Goal: Transaction & Acquisition: Purchase product/service

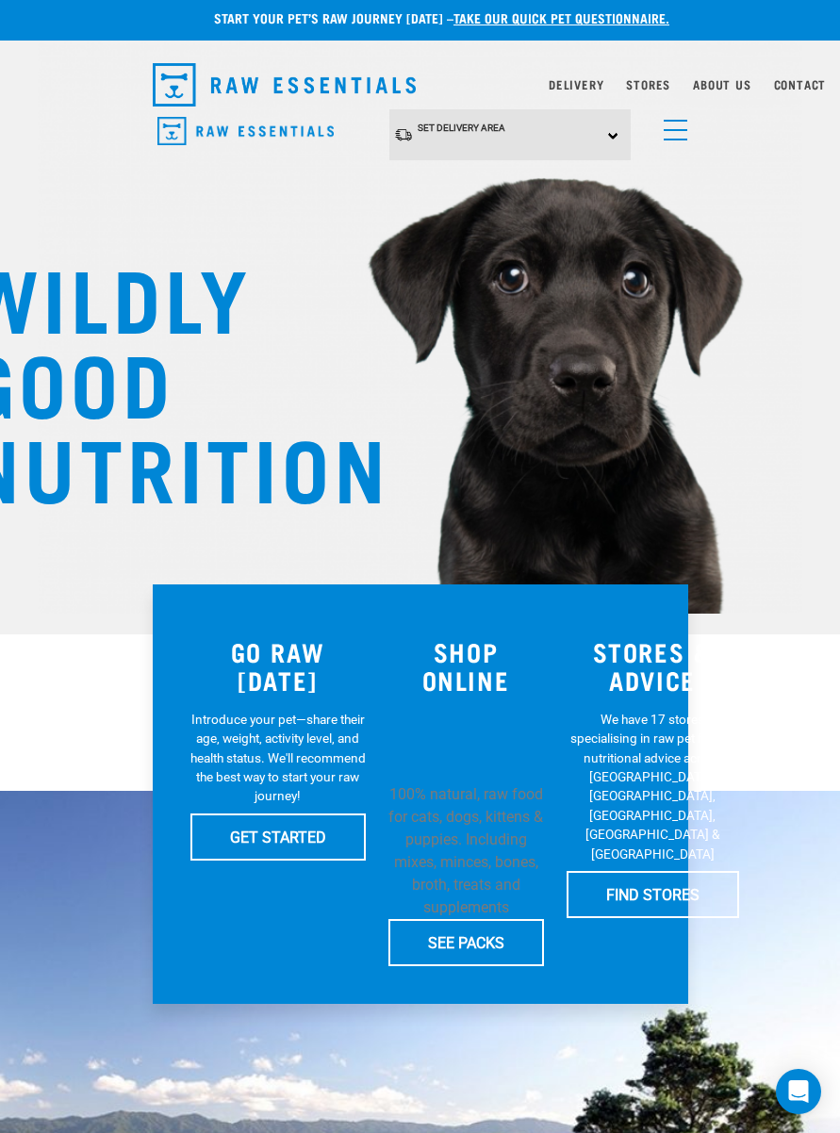
click at [619, 132] on div "Set Delivery Area North Island South Island" at bounding box center [509, 135] width 241 height 52
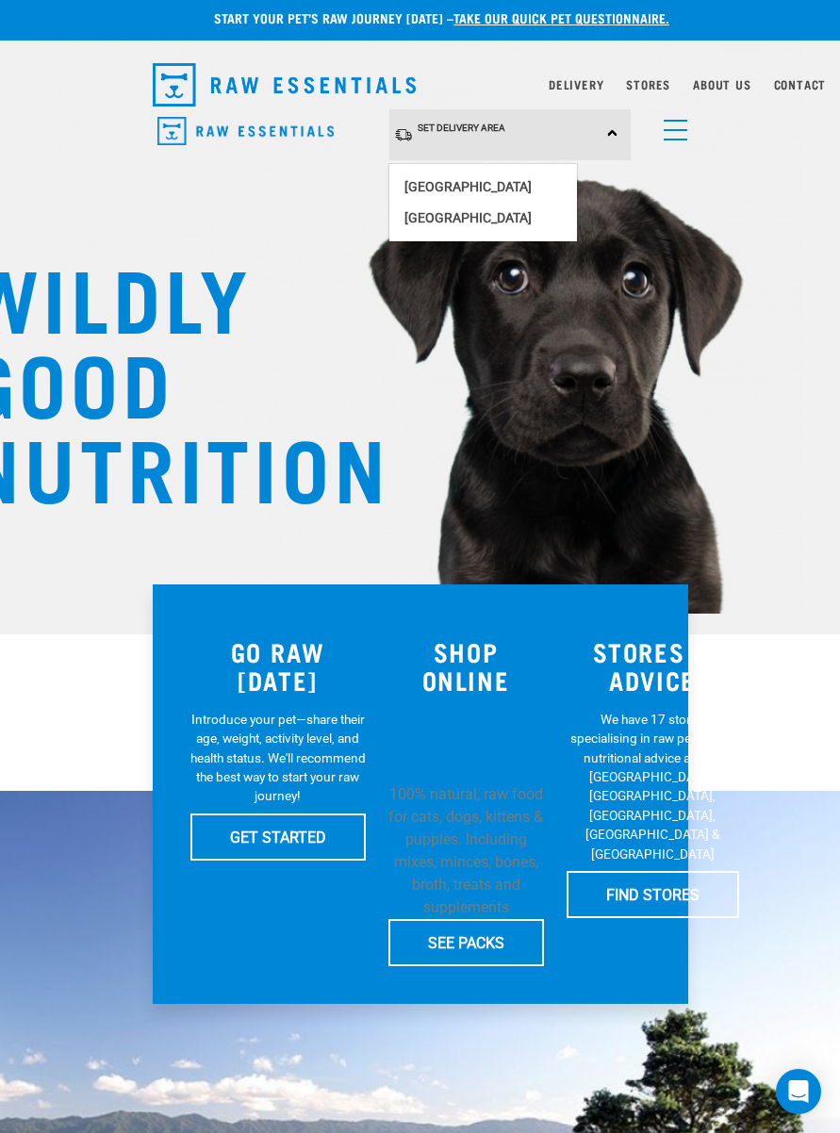
click at [448, 216] on link "[GEOGRAPHIC_DATA]" at bounding box center [483, 218] width 188 height 31
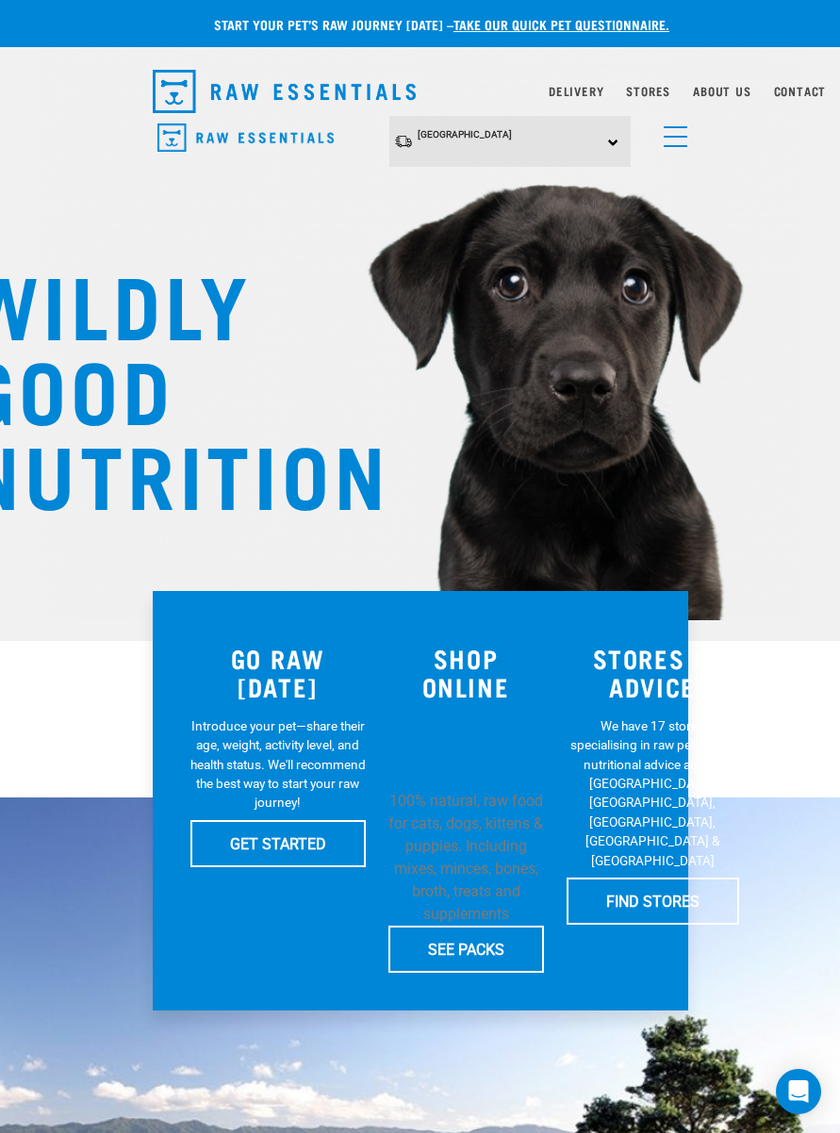
scroll to position [7, 0]
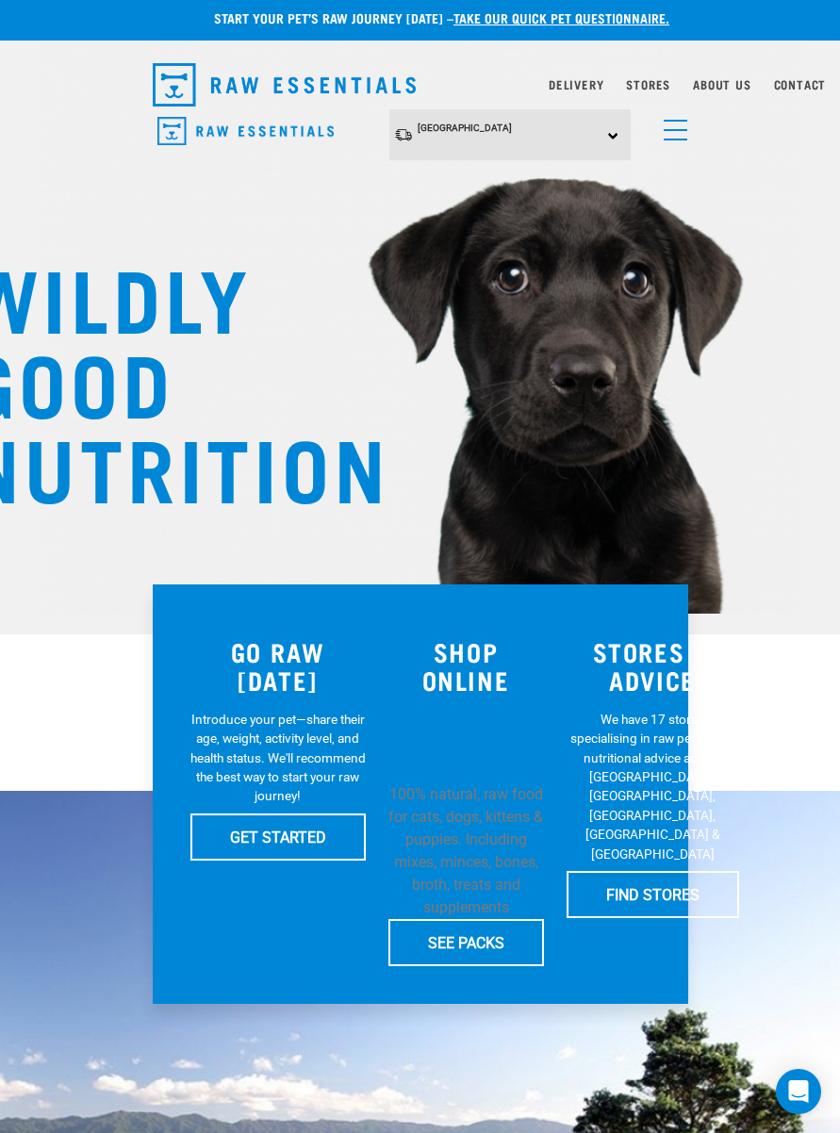
click at [672, 139] on span "menu" at bounding box center [675, 140] width 24 height 2
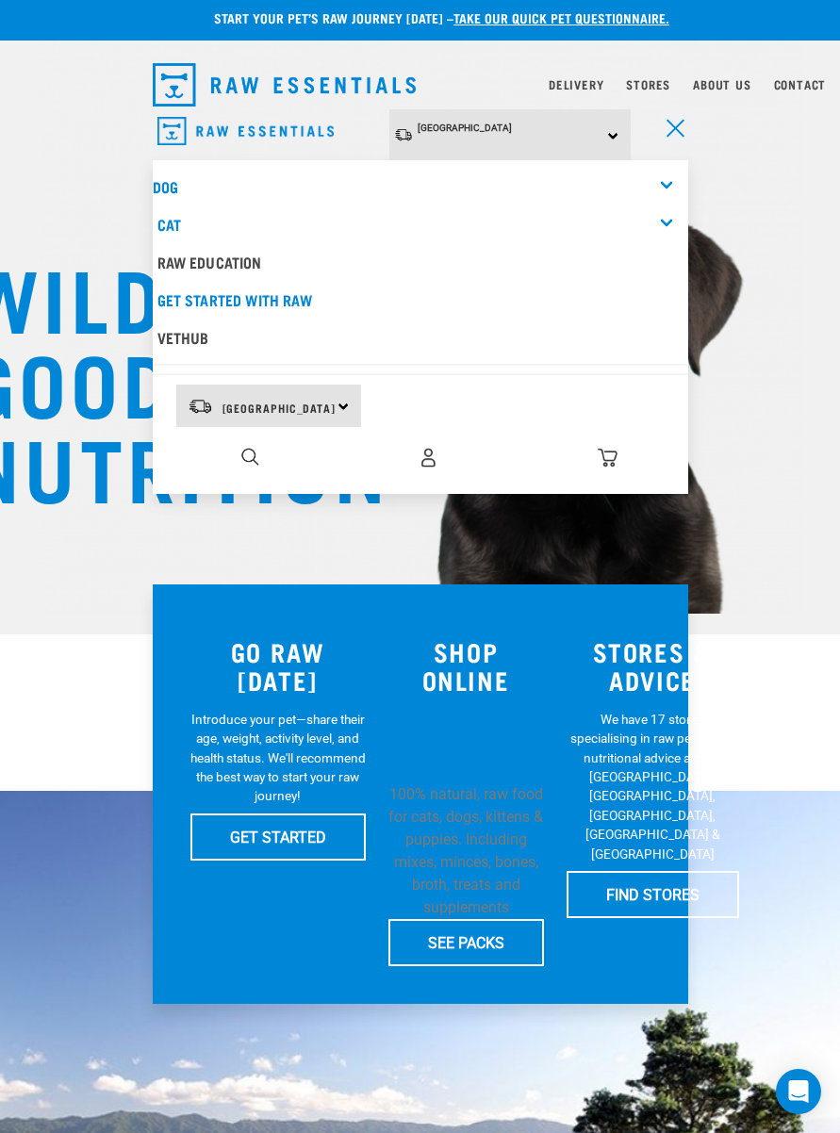
click at [175, 182] on link "Dog" at bounding box center [165, 186] width 25 height 8
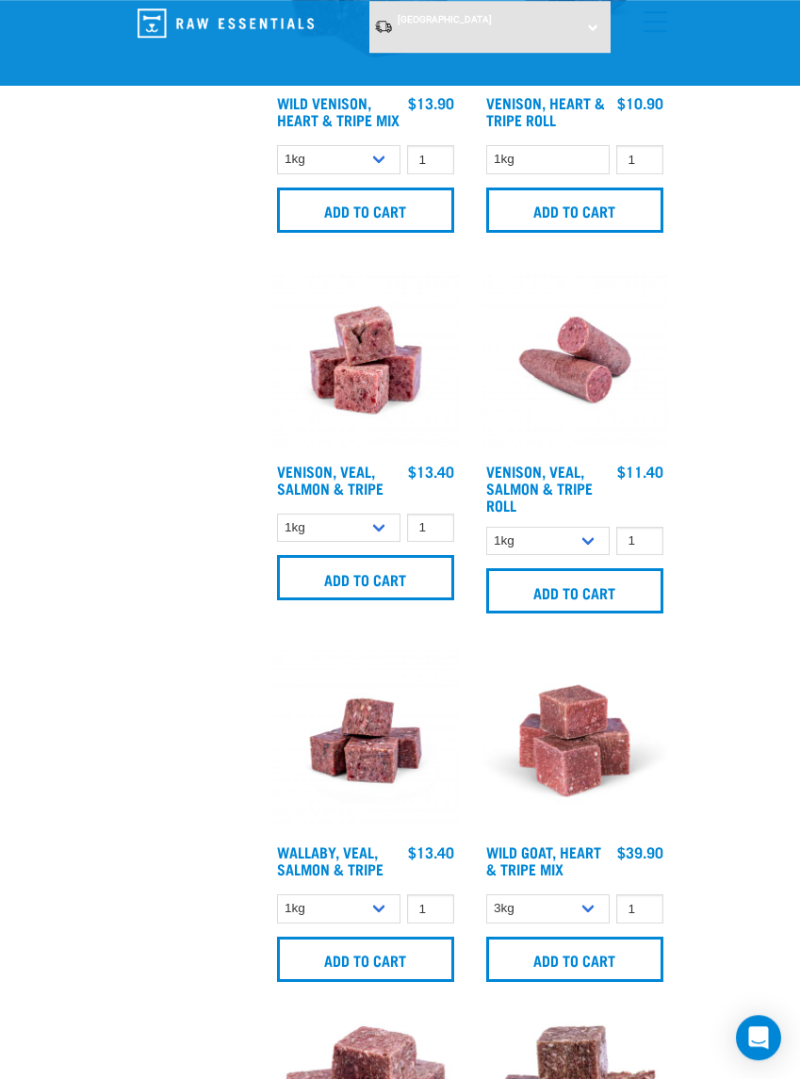
scroll to position [4682, 0]
click at [357, 965] on input "Add to cart" at bounding box center [365, 959] width 177 height 45
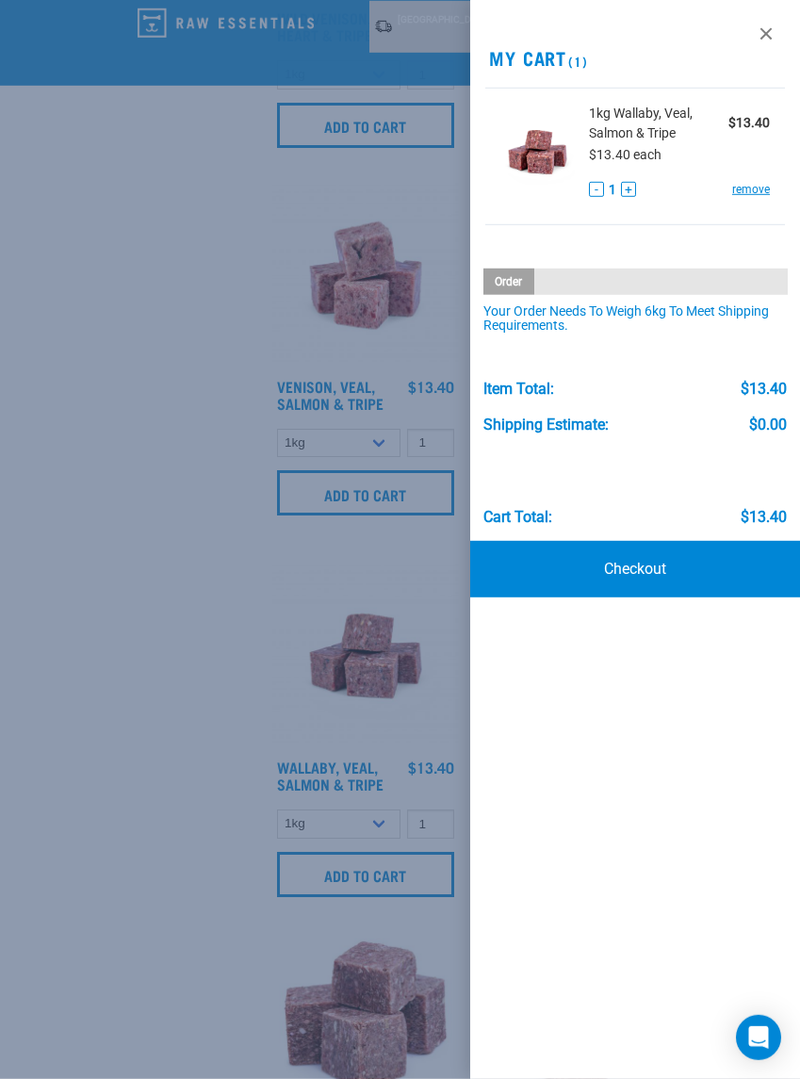
scroll to position [4743, 0]
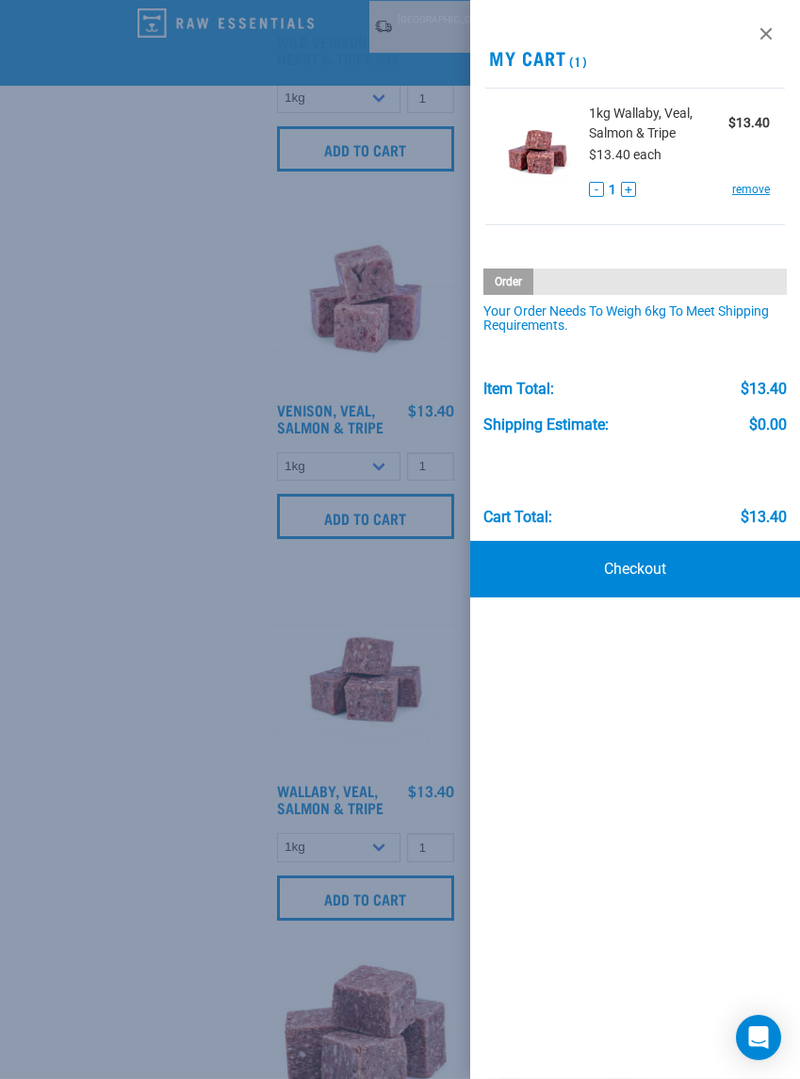
click at [772, 31] on link at bounding box center [766, 34] width 30 height 30
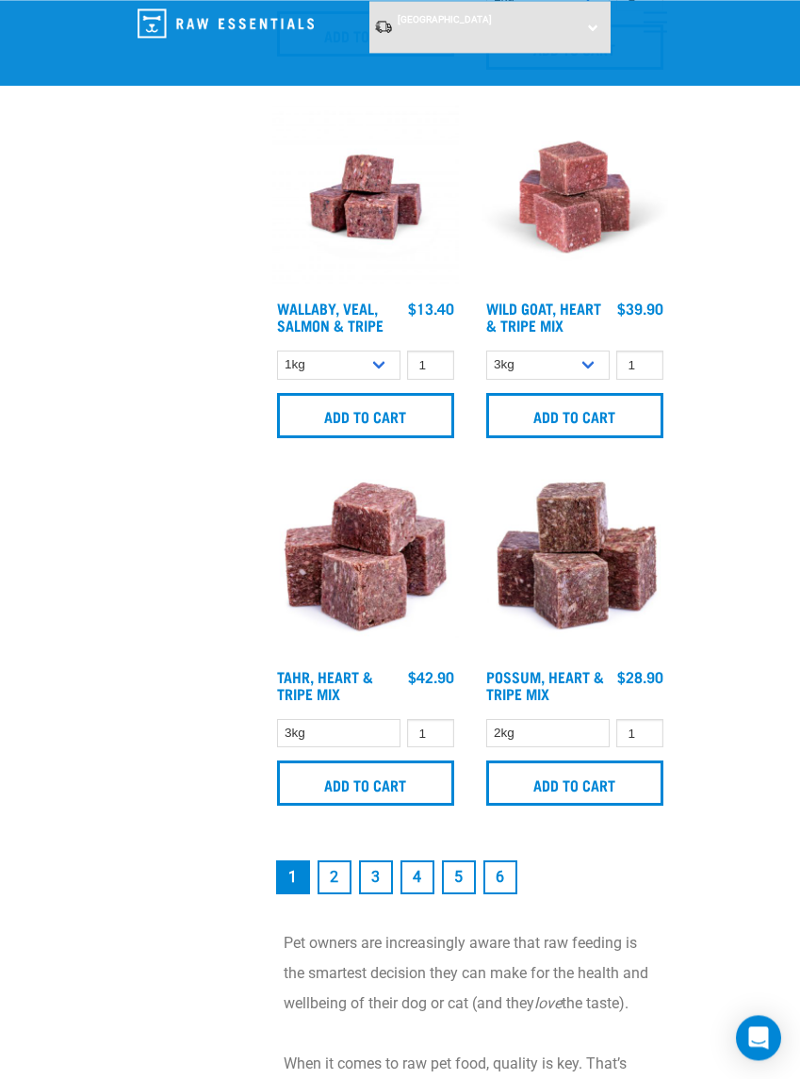
scroll to position [5226, 0]
click at [336, 890] on link "2" at bounding box center [335, 877] width 34 height 34
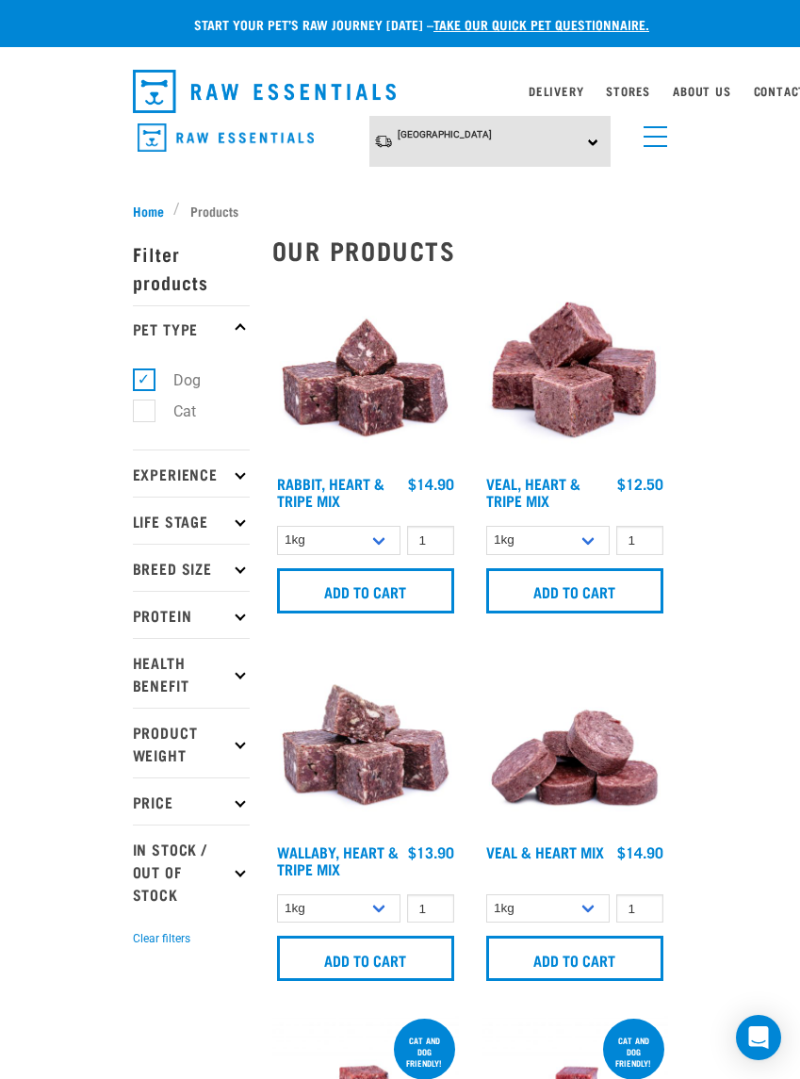
click at [354, 589] on input "Add to cart" at bounding box center [365, 590] width 177 height 45
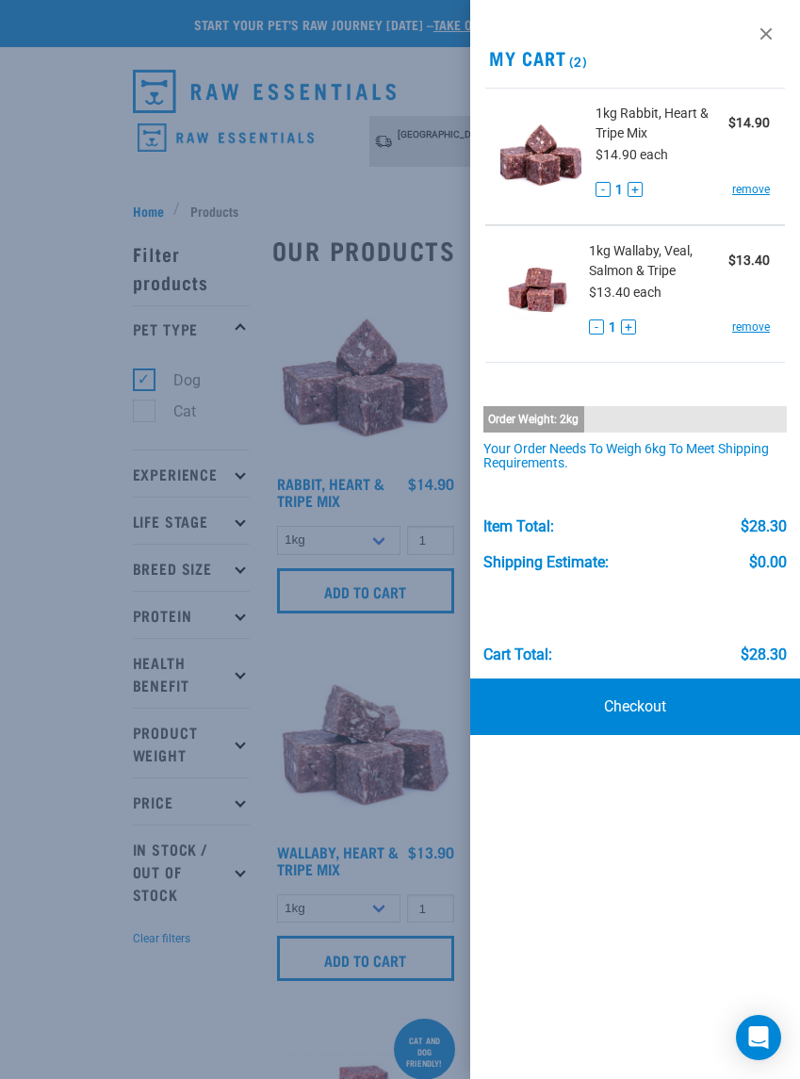
click at [418, 651] on div at bounding box center [400, 539] width 800 height 1079
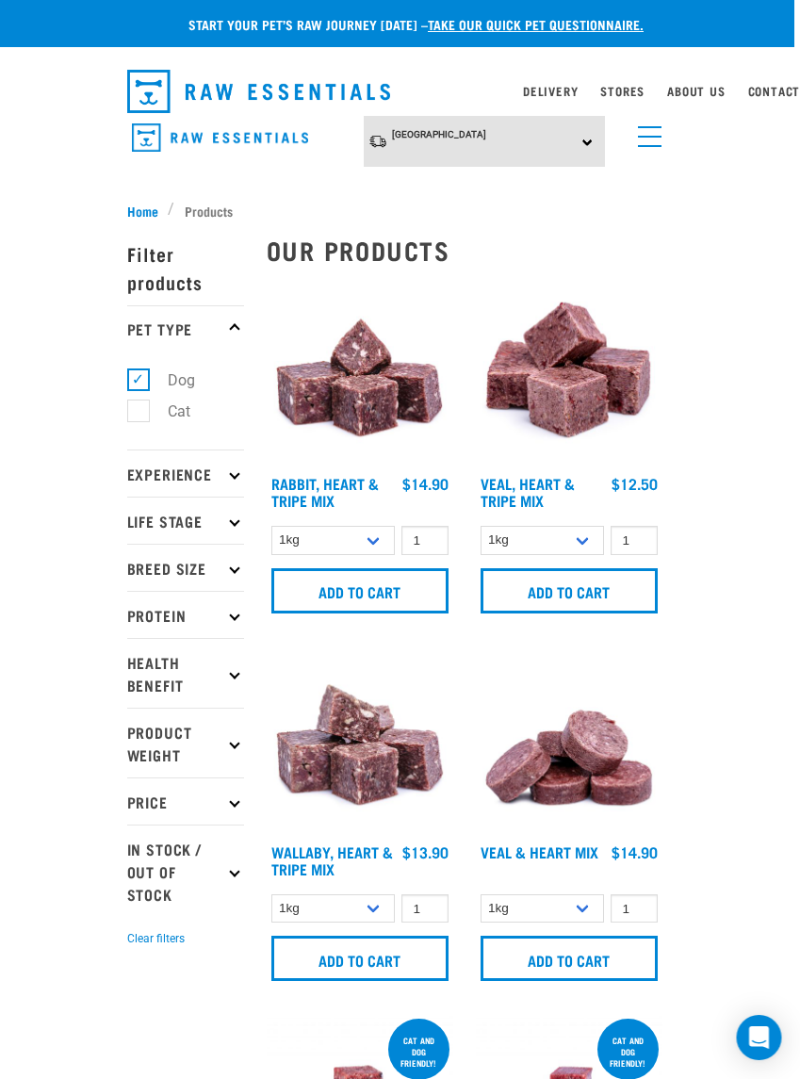
scroll to position [0, 13]
click at [644, 137] on span "menu" at bounding box center [650, 137] width 24 height 2
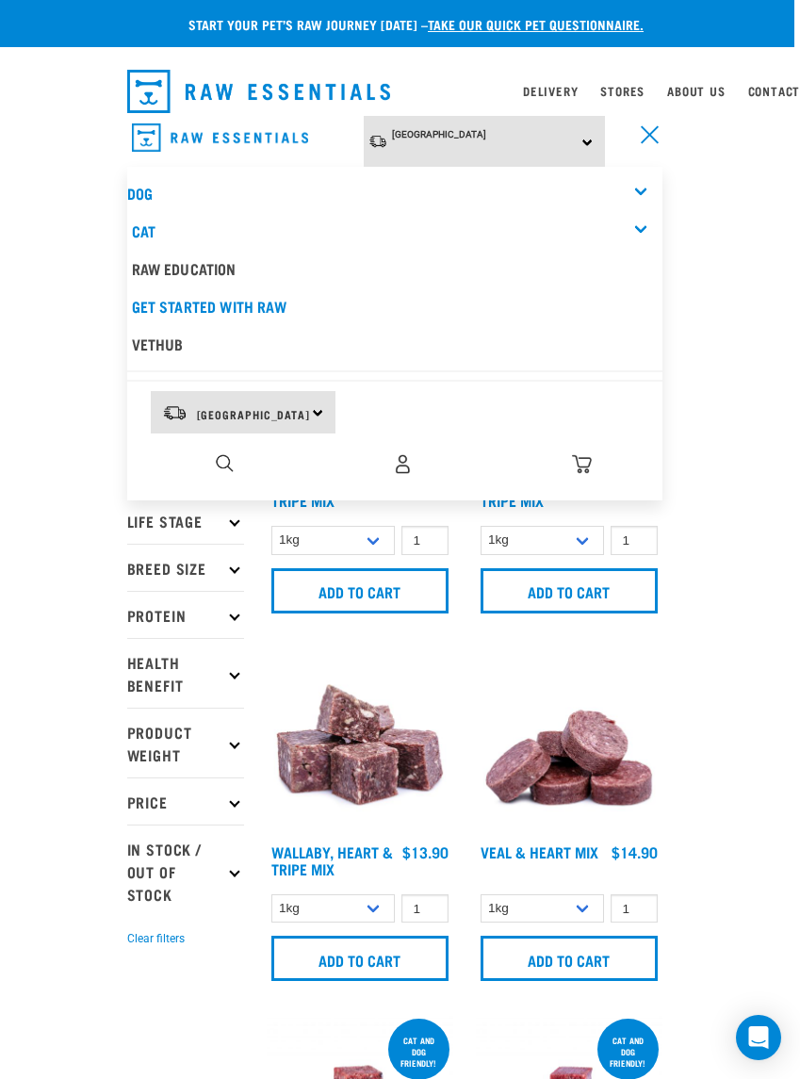
click at [144, 226] on link "Cat" at bounding box center [144, 230] width 24 height 8
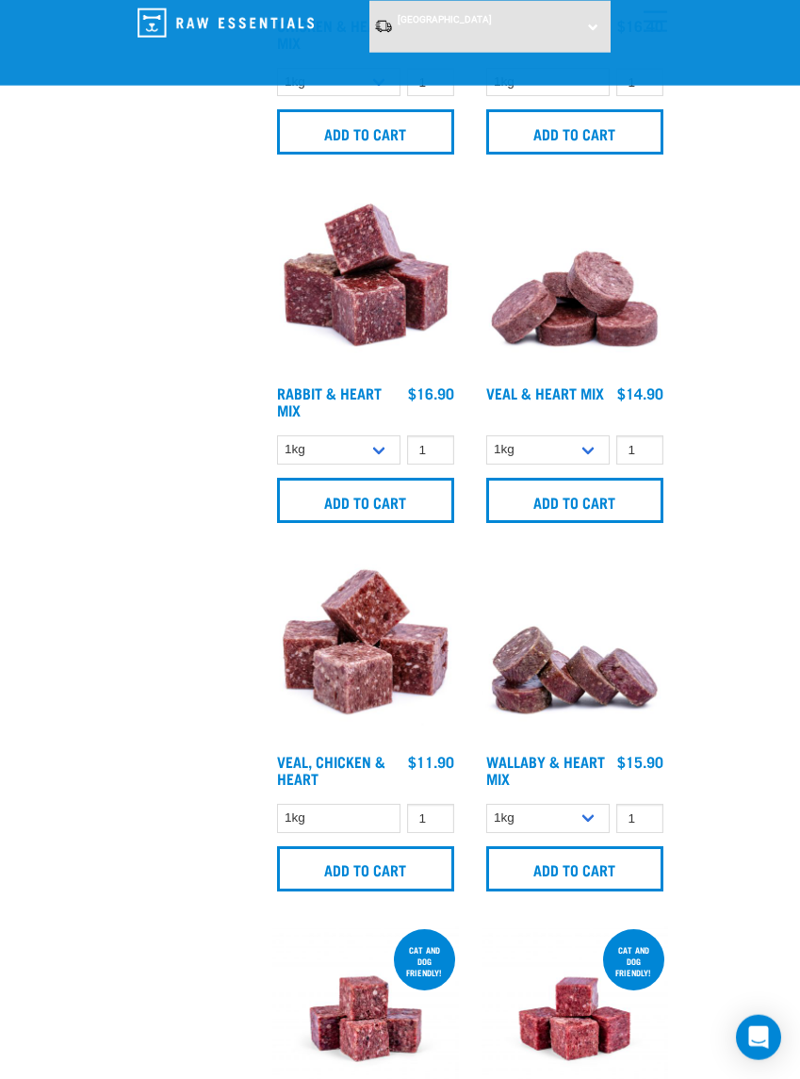
scroll to position [2162, 0]
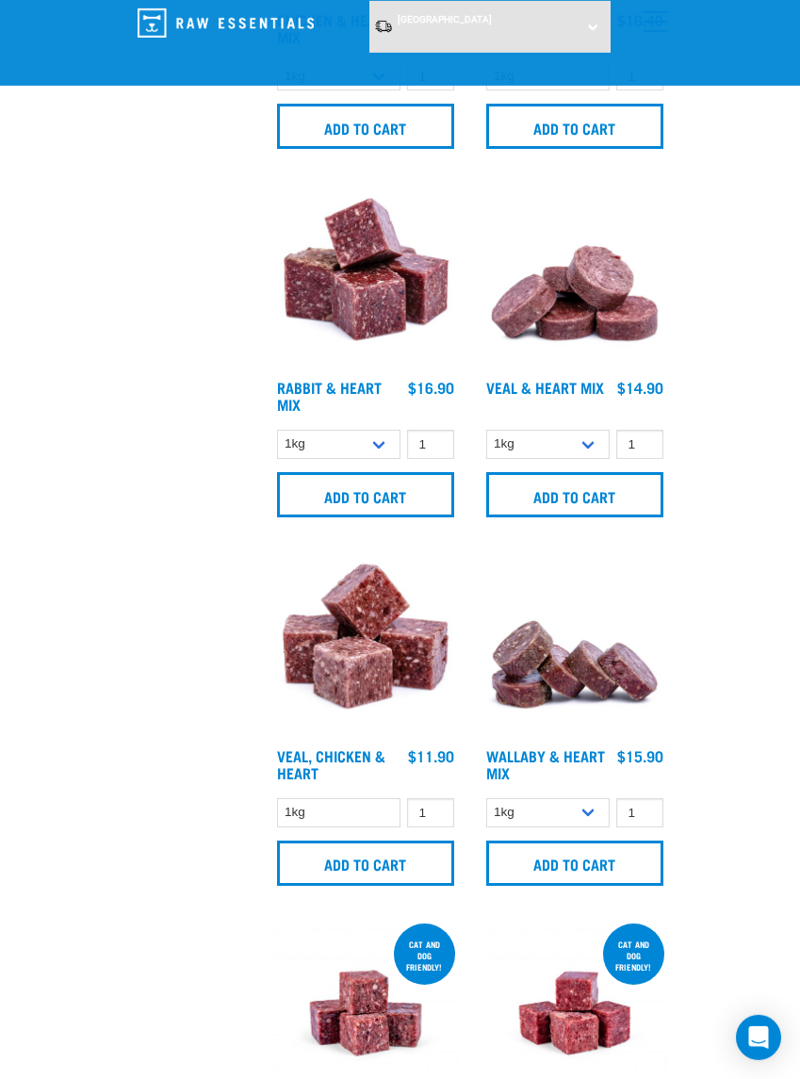
click at [560, 860] on input "Add to cart" at bounding box center [574, 863] width 177 height 45
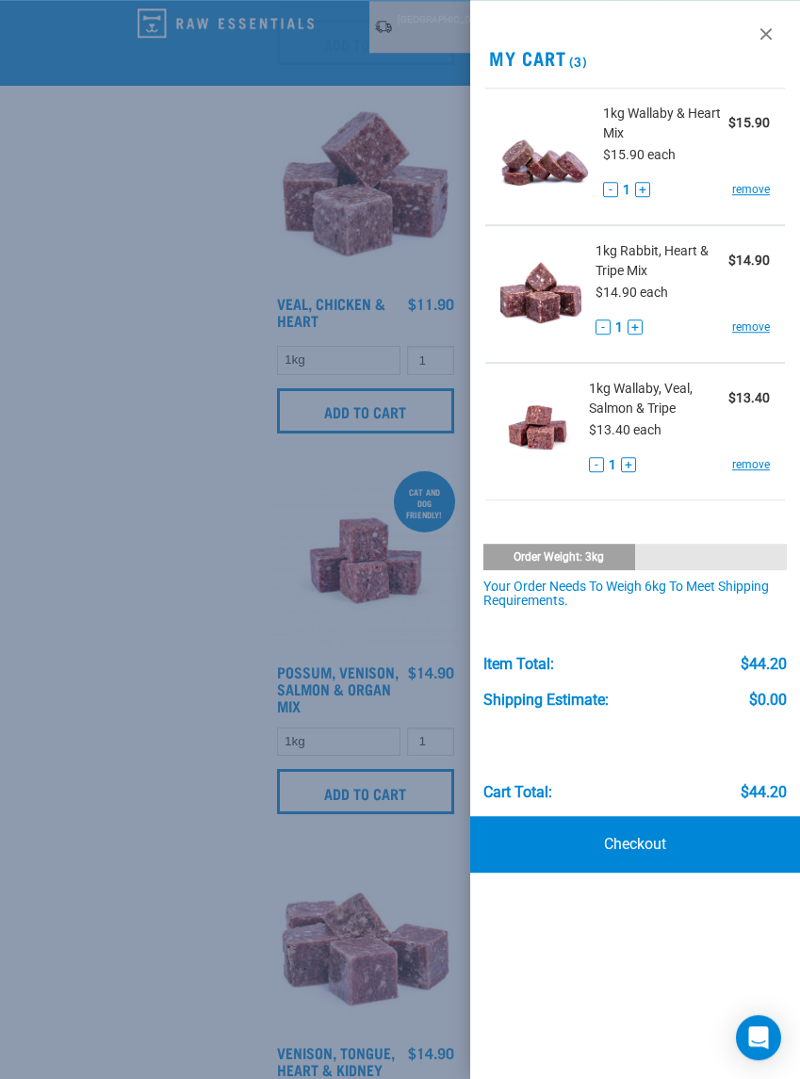
scroll to position [2614, 0]
click at [762, 28] on link at bounding box center [766, 34] width 30 height 30
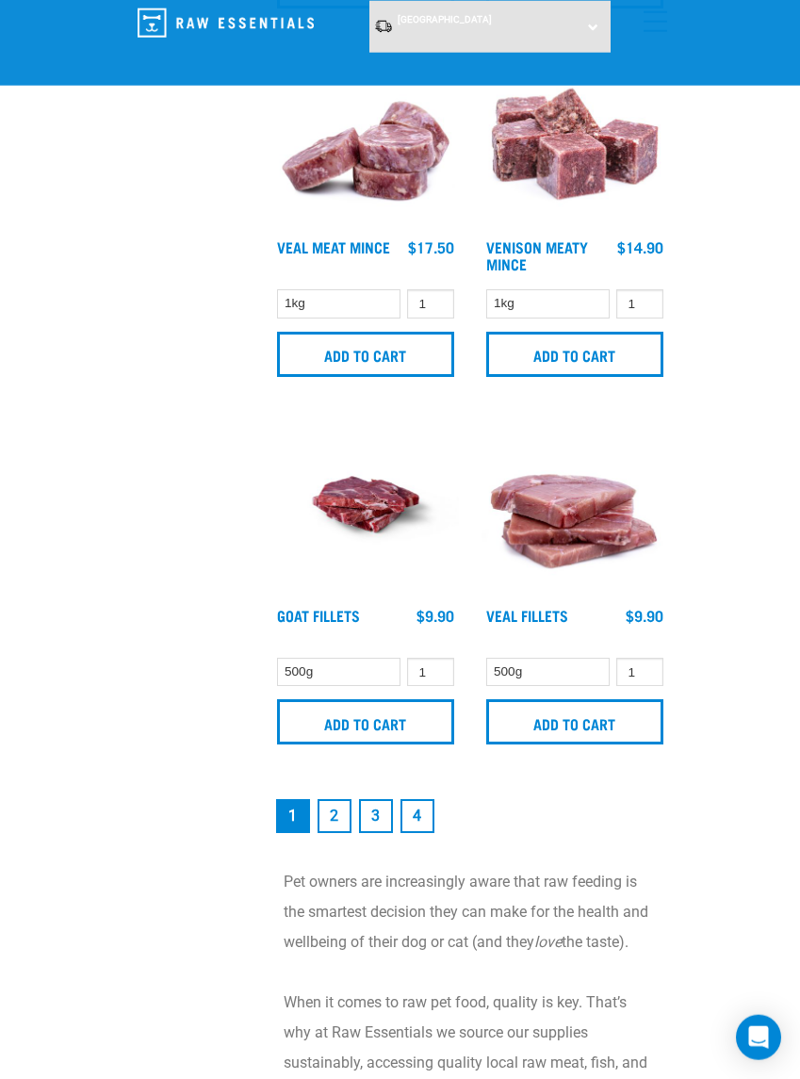
scroll to position [5261, 0]
click at [336, 830] on link "2" at bounding box center [335, 816] width 34 height 34
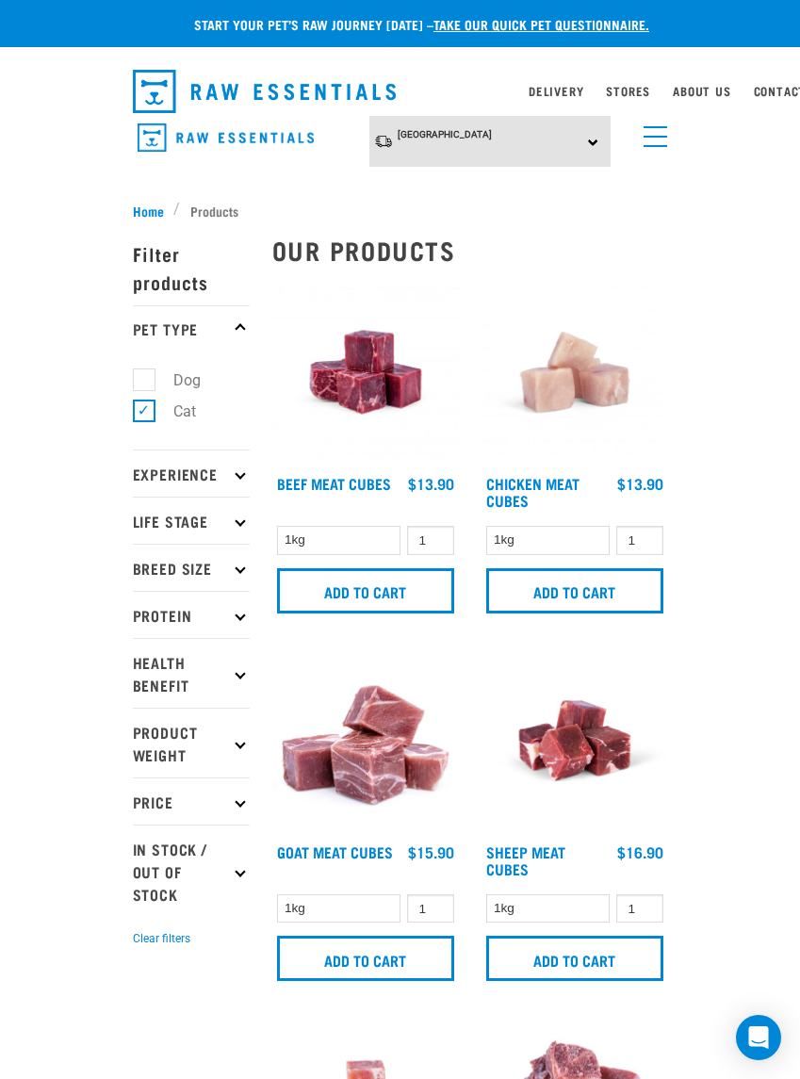
click at [657, 140] on link "menu" at bounding box center [651, 132] width 34 height 34
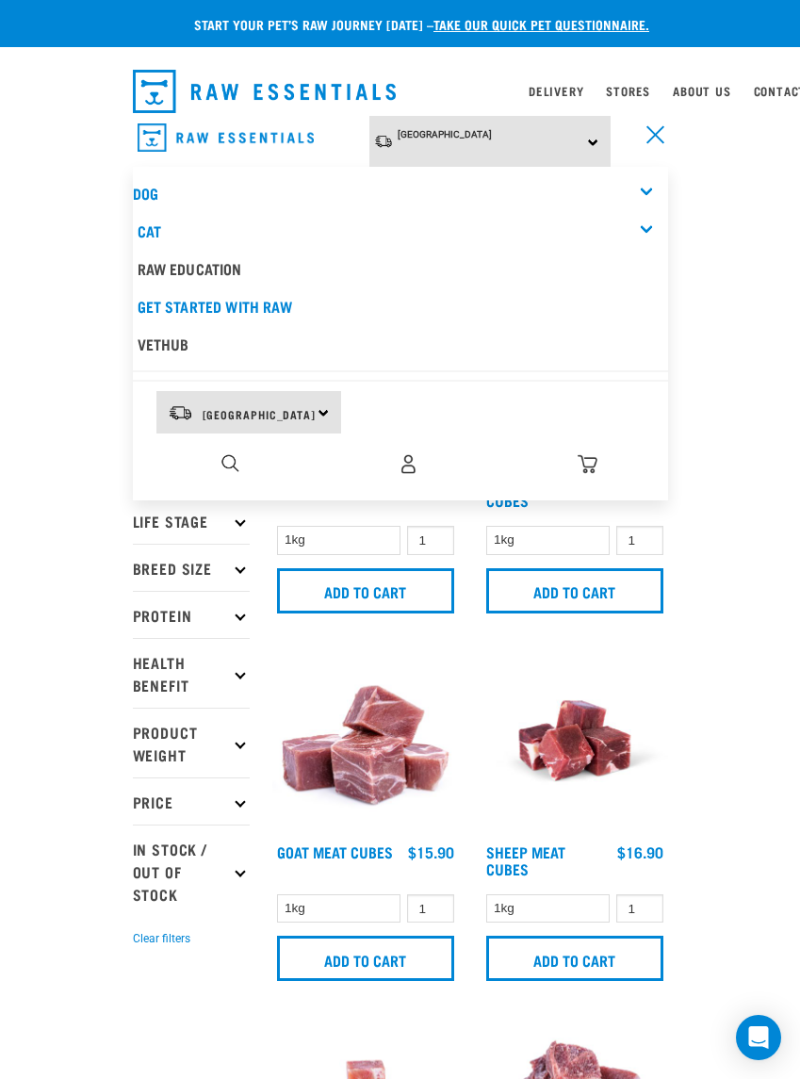
click at [151, 188] on link "Dog" at bounding box center [145, 192] width 25 height 8
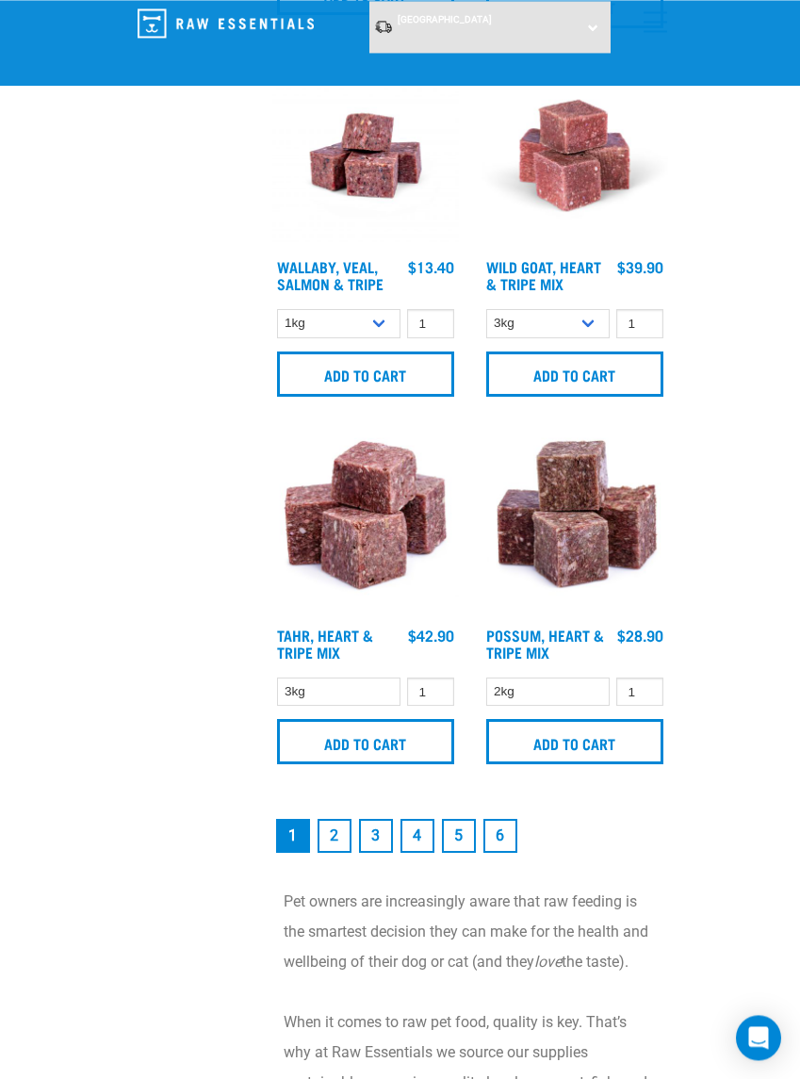
scroll to position [5267, 0]
click at [336, 850] on link "2" at bounding box center [335, 836] width 34 height 34
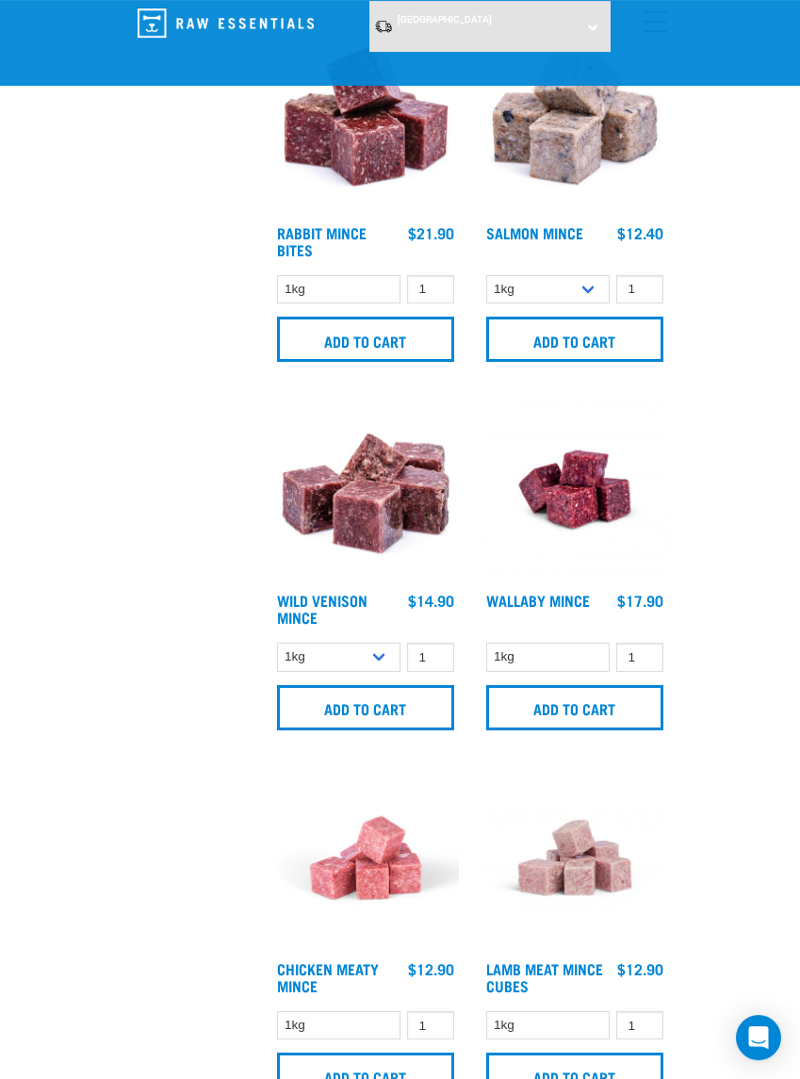
scroll to position [1959, 0]
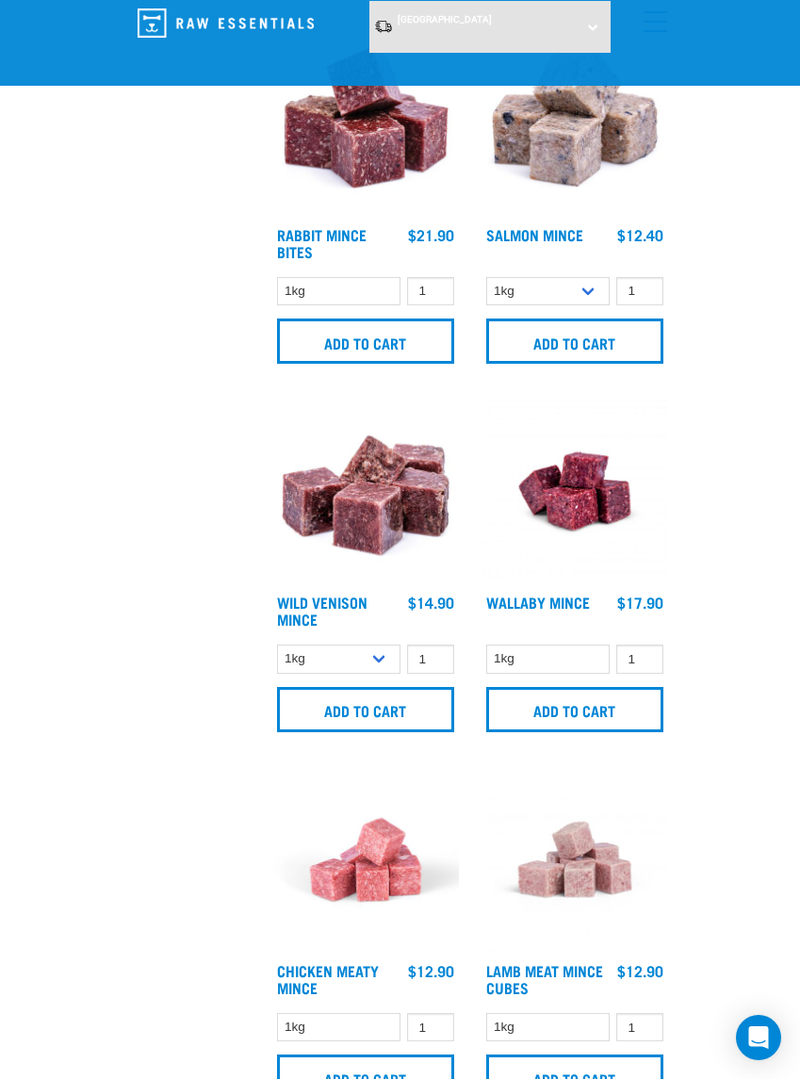
click at [565, 725] on input "Add to cart" at bounding box center [574, 709] width 177 height 45
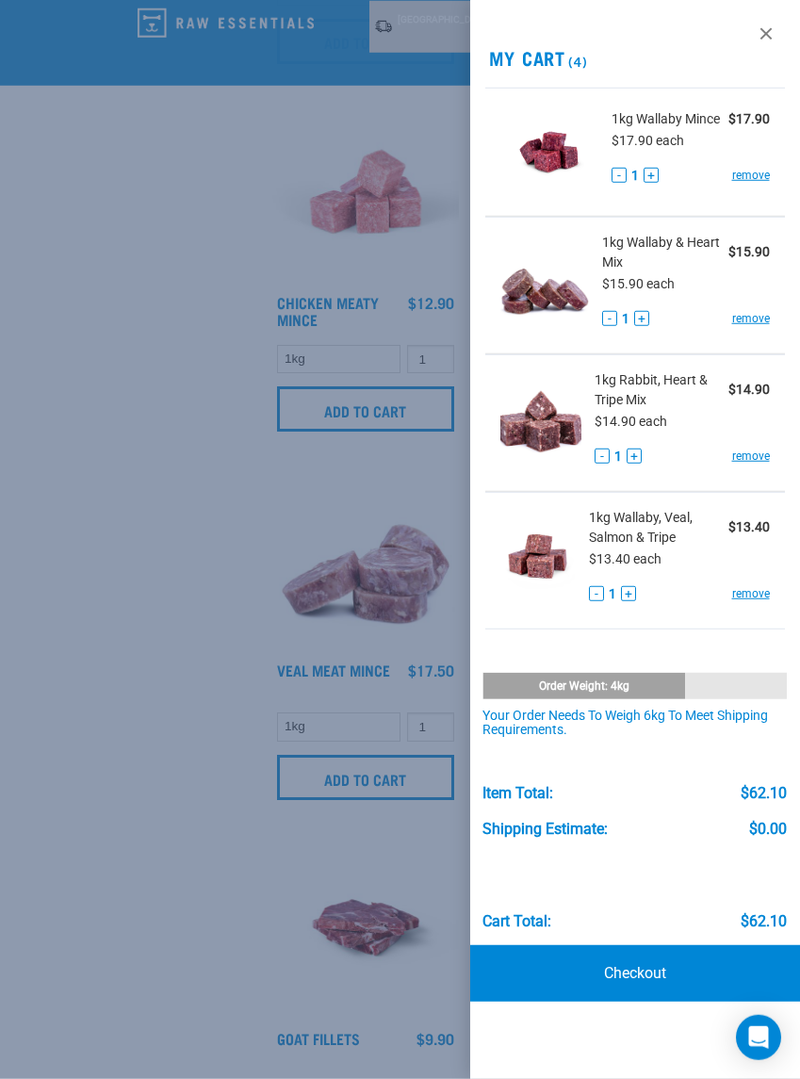
scroll to position [2627, 0]
click at [728, 728] on div "Your order needs to weigh 6kg to meet shipping requirements." at bounding box center [635, 724] width 304 height 30
click at [752, 180] on link "remove" at bounding box center [751, 175] width 38 height 17
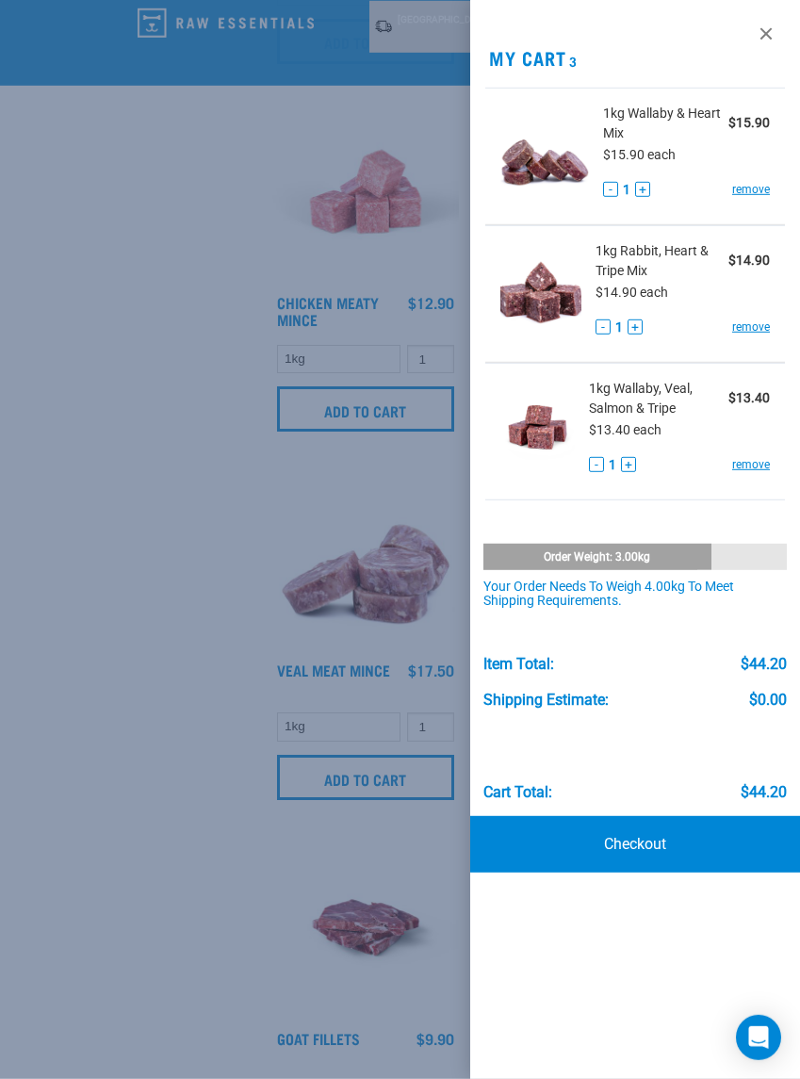
click at [763, 39] on link at bounding box center [766, 34] width 30 height 30
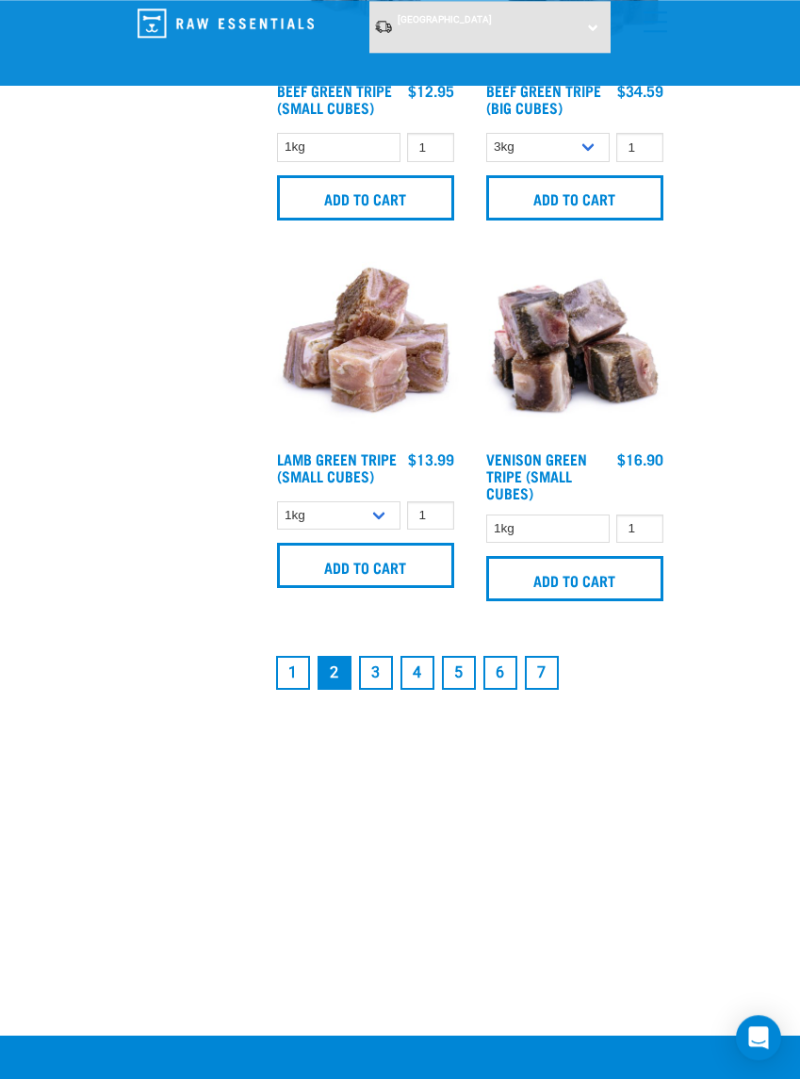
scroll to position [5416, 0]
click at [380, 688] on link "3" at bounding box center [376, 673] width 34 height 34
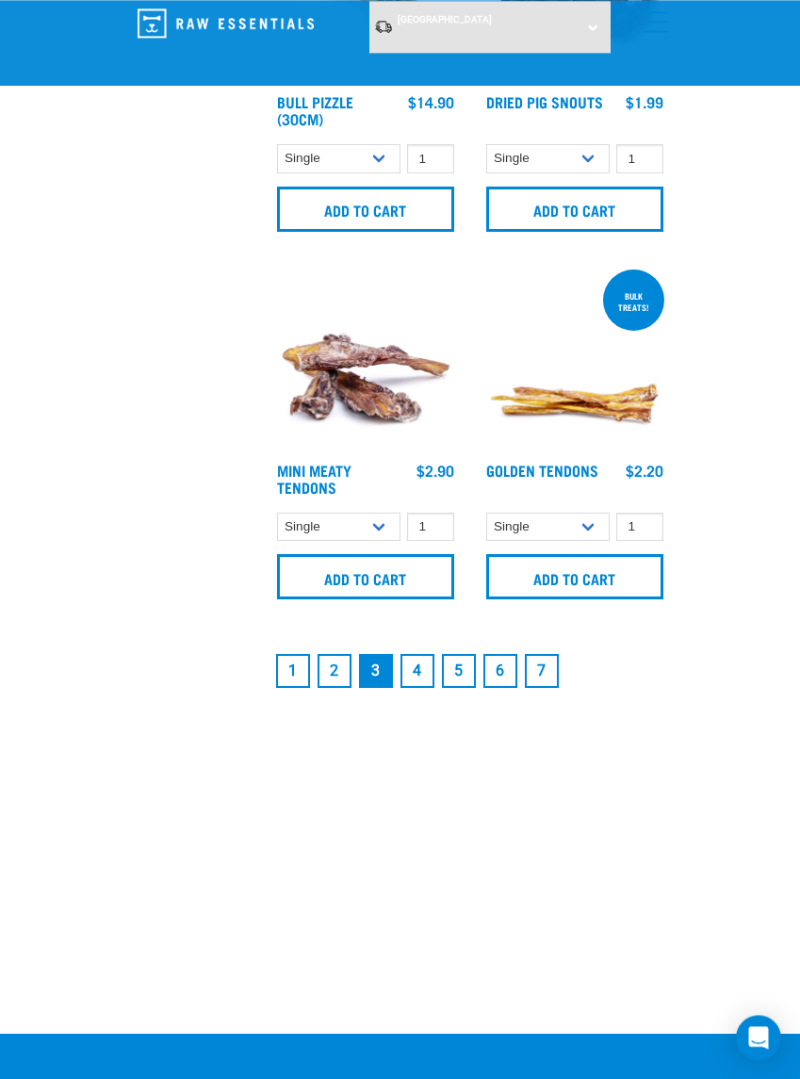
scroll to position [5417, 0]
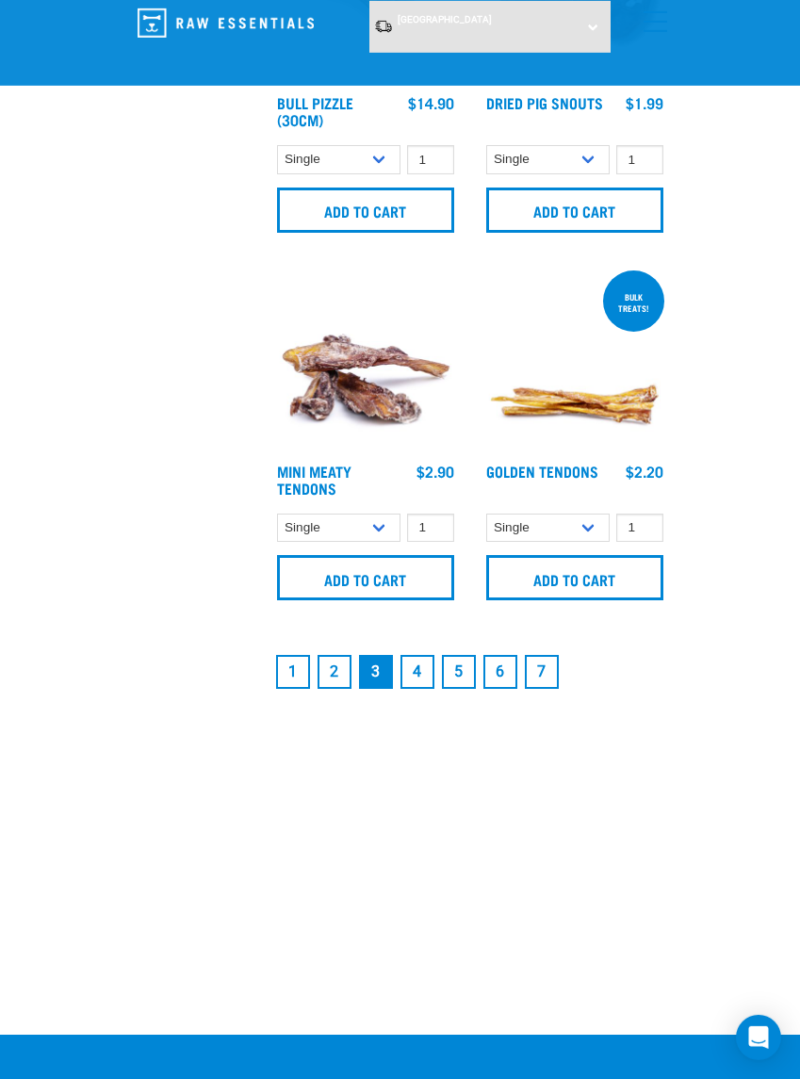
click at [422, 683] on link "4" at bounding box center [418, 672] width 34 height 34
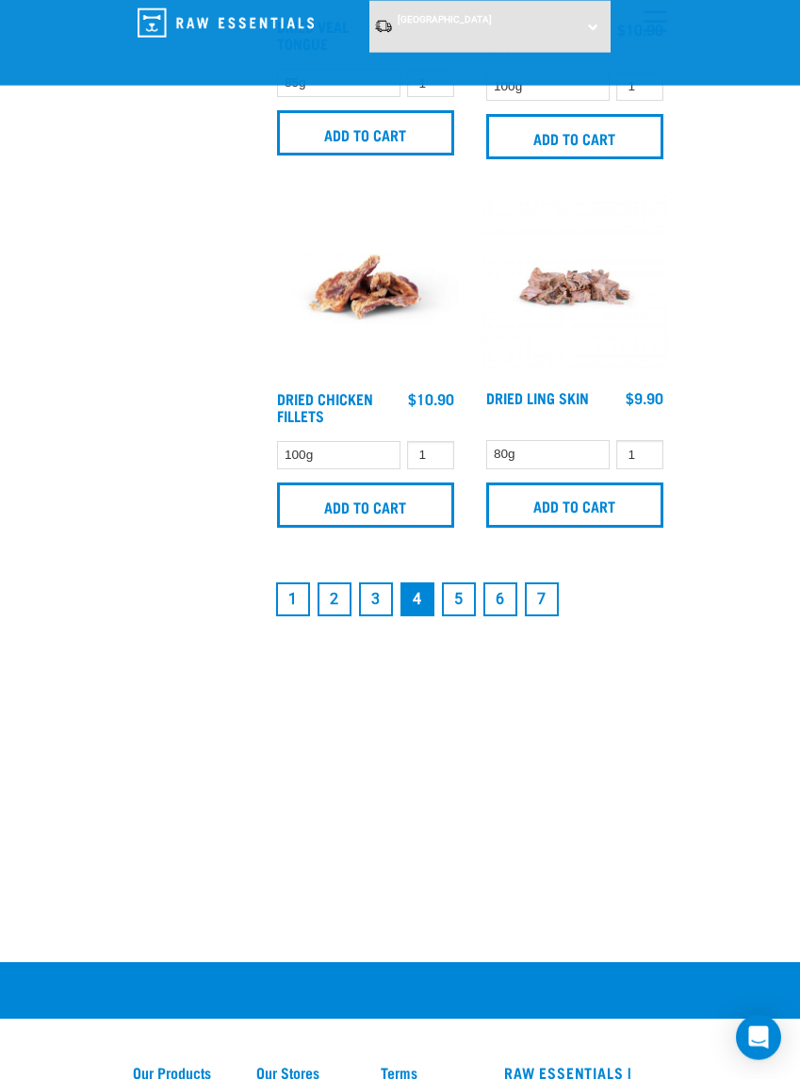
scroll to position [5494, 0]
click at [461, 616] on link "5" at bounding box center [459, 599] width 34 height 34
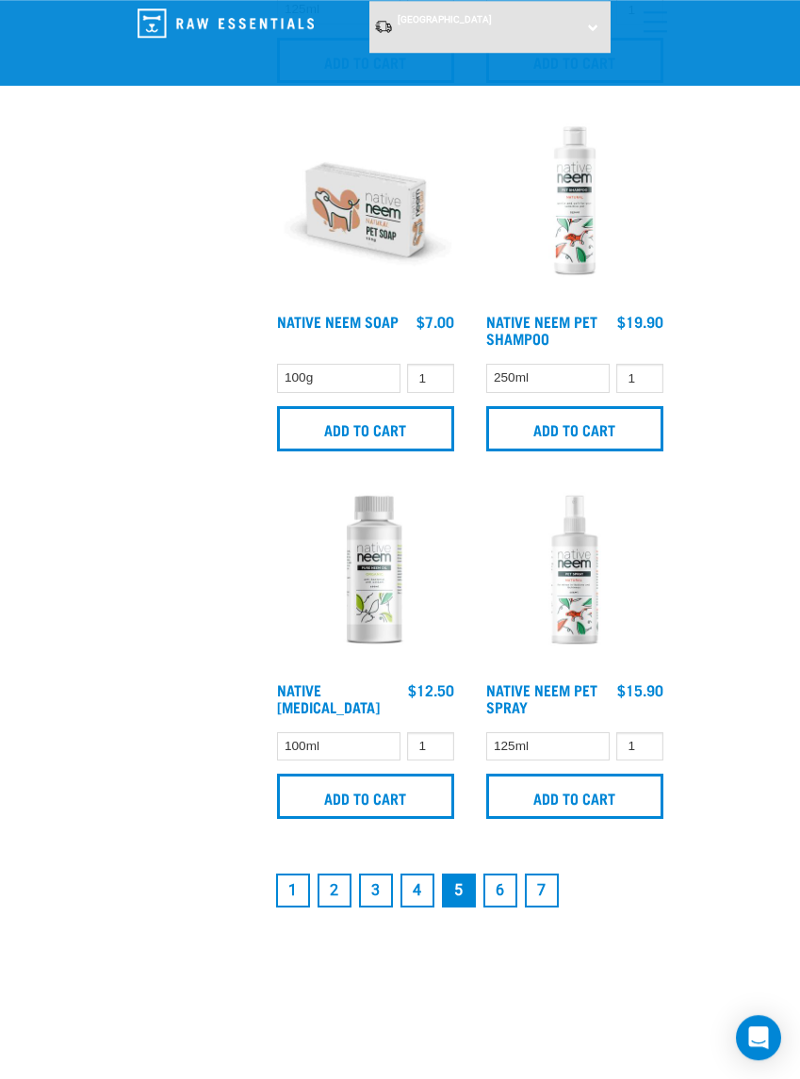
scroll to position [5345, 0]
click at [508, 892] on link "6" at bounding box center [500, 891] width 34 height 34
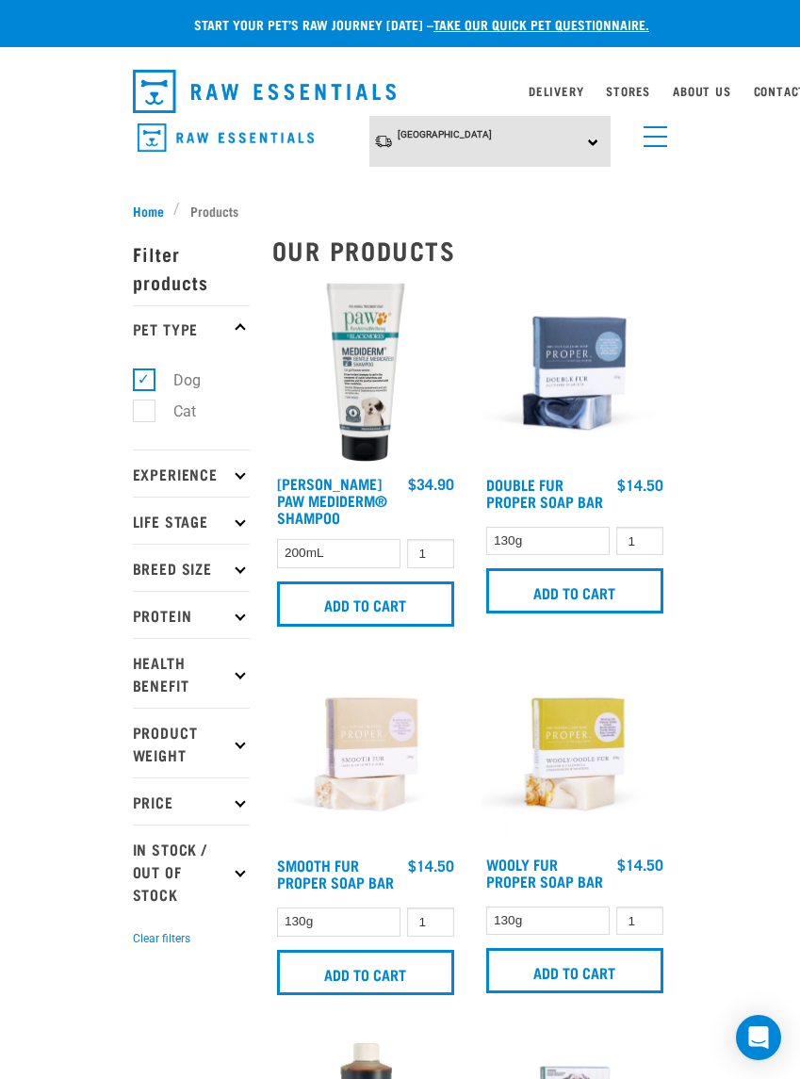
click at [658, 137] on span "menu" at bounding box center [656, 137] width 24 height 2
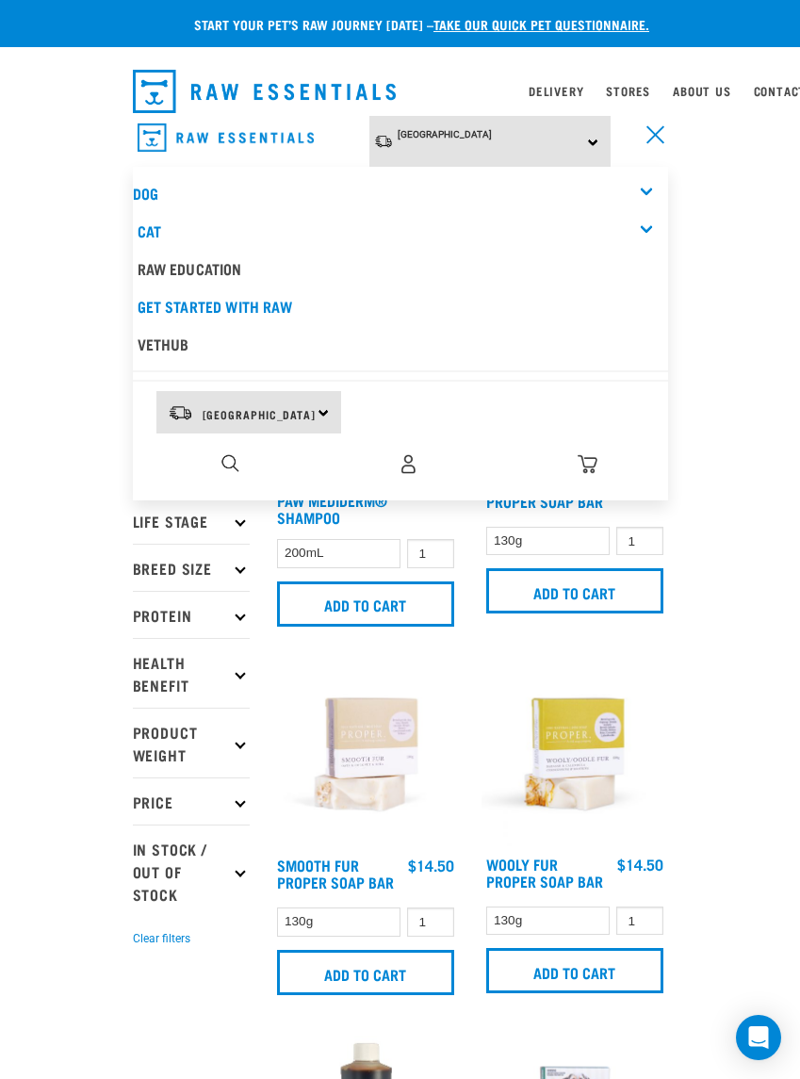
click at [157, 226] on link "Cat" at bounding box center [150, 230] width 24 height 8
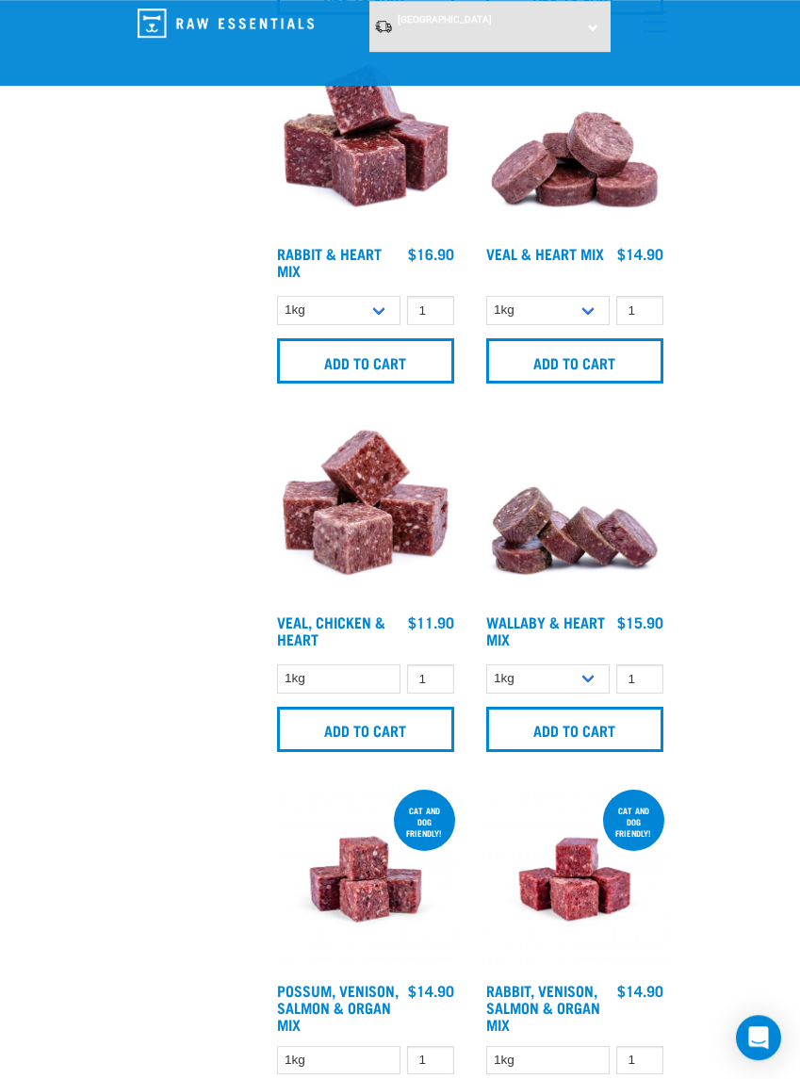
scroll to position [2299, 0]
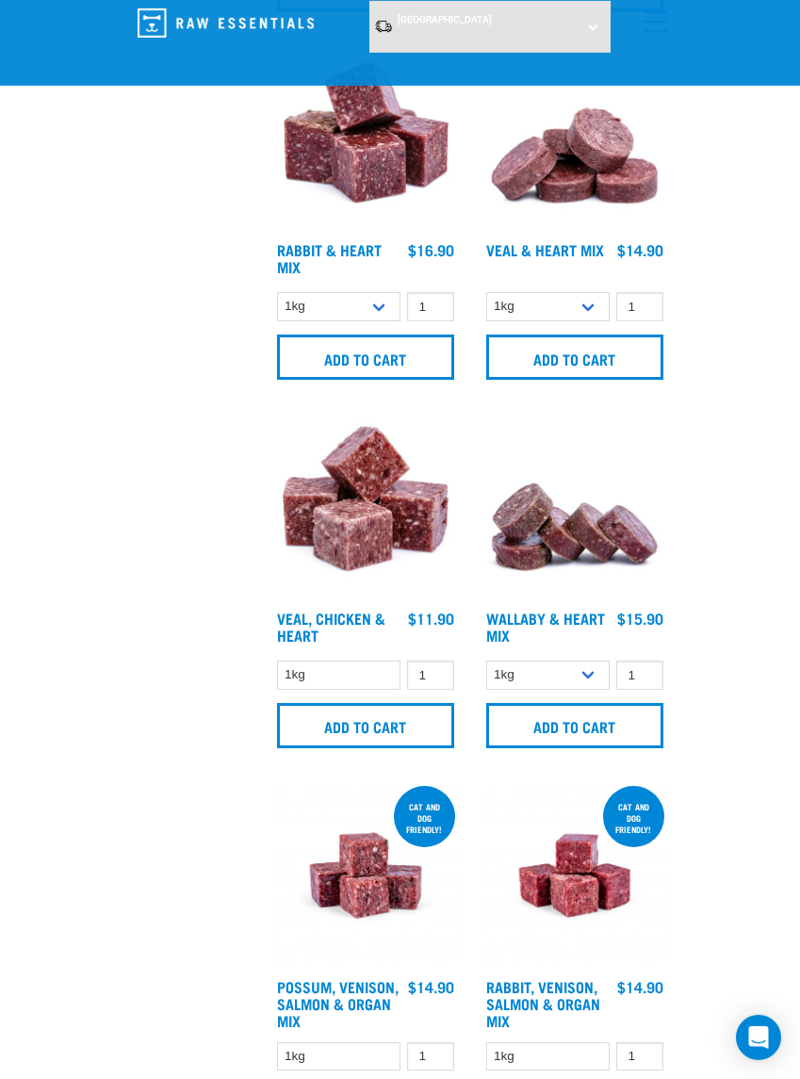
click at [556, 727] on input "Add to cart" at bounding box center [574, 725] width 177 height 45
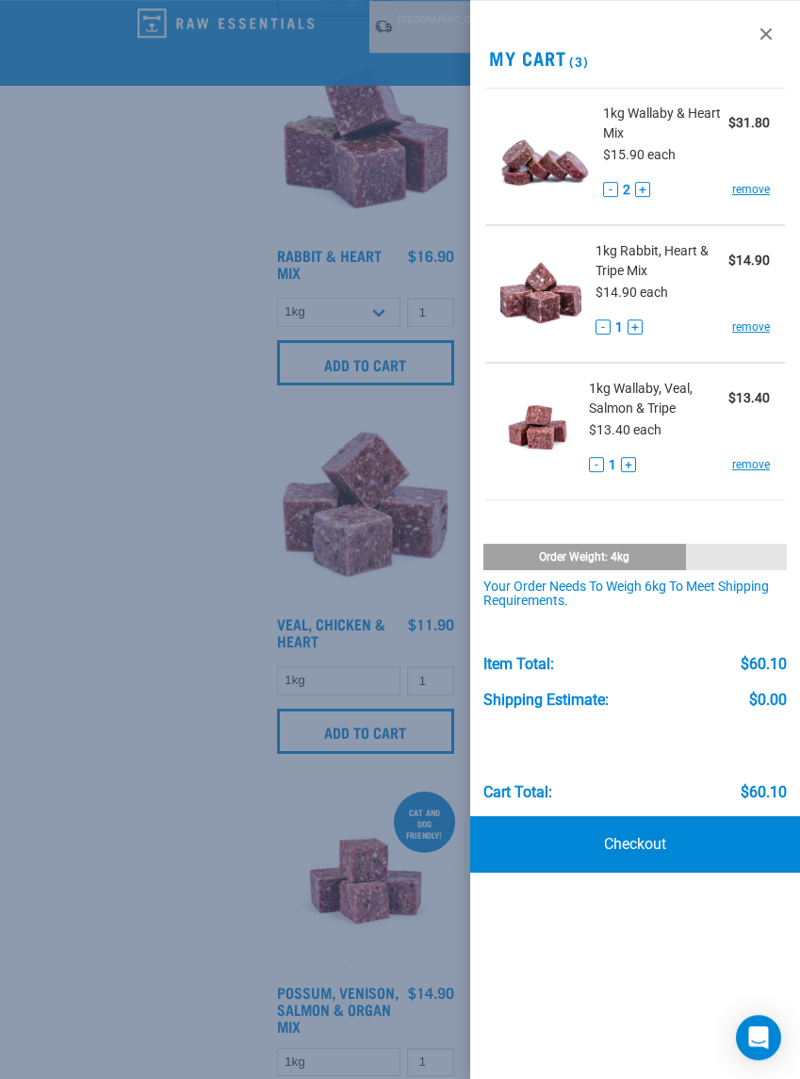
scroll to position [2294, 0]
click at [767, 26] on link at bounding box center [766, 34] width 30 height 30
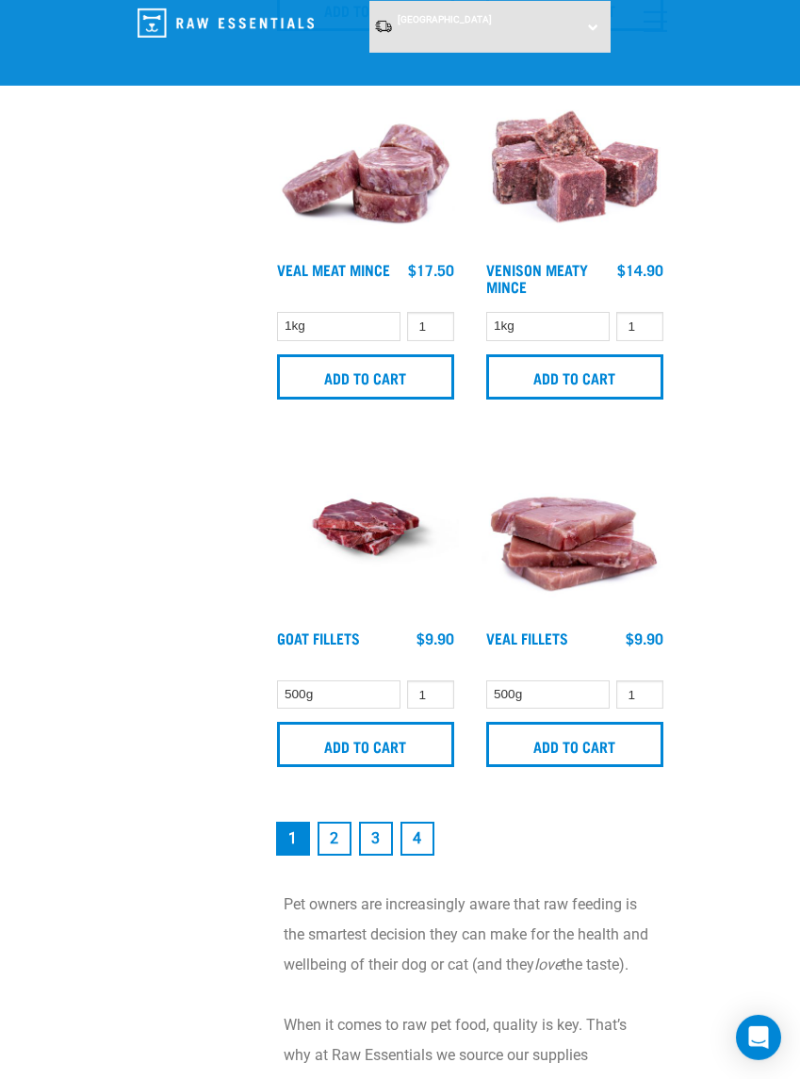
scroll to position [5239, 0]
click at [336, 851] on link "2" at bounding box center [335, 838] width 34 height 34
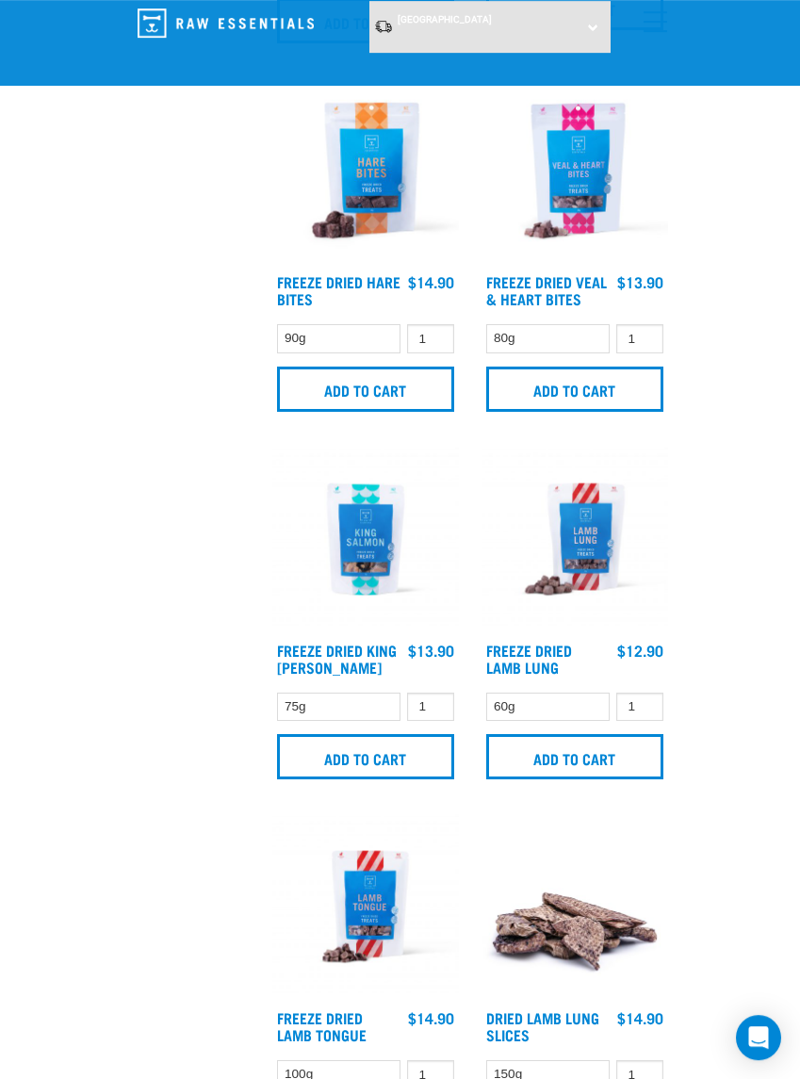
scroll to position [3397, 0]
click at [575, 772] on input "Add to cart" at bounding box center [574, 756] width 177 height 45
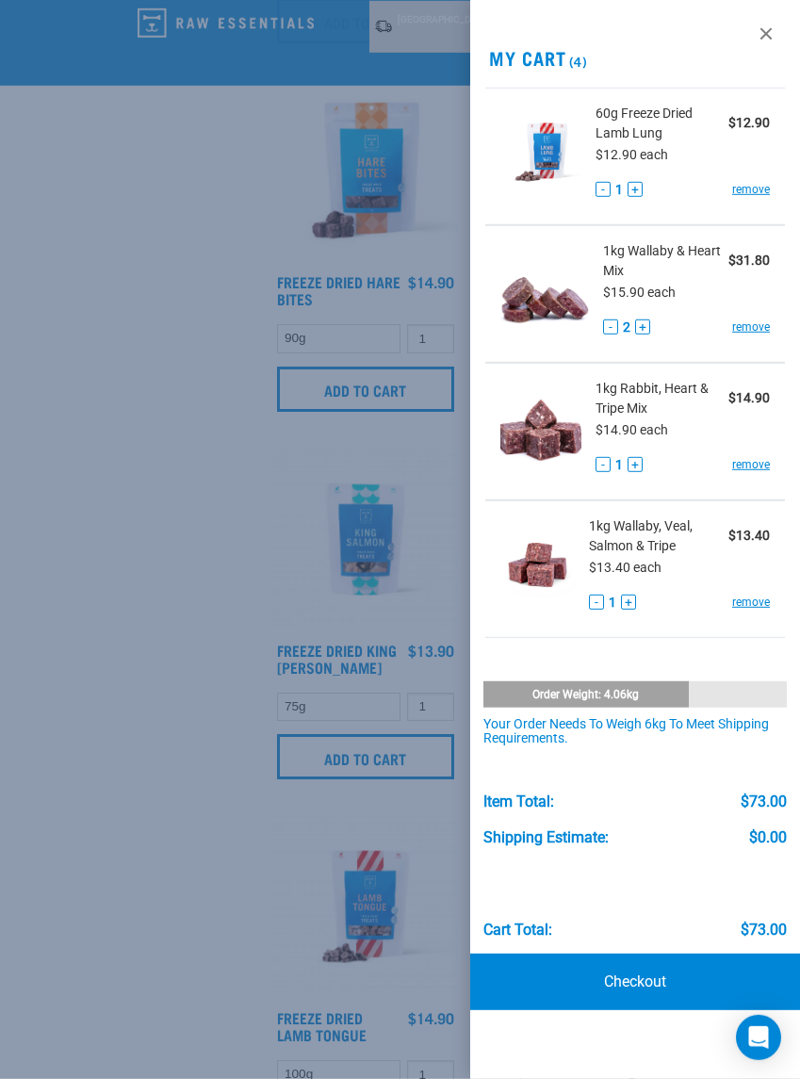
click at [775, 30] on link at bounding box center [766, 34] width 30 height 30
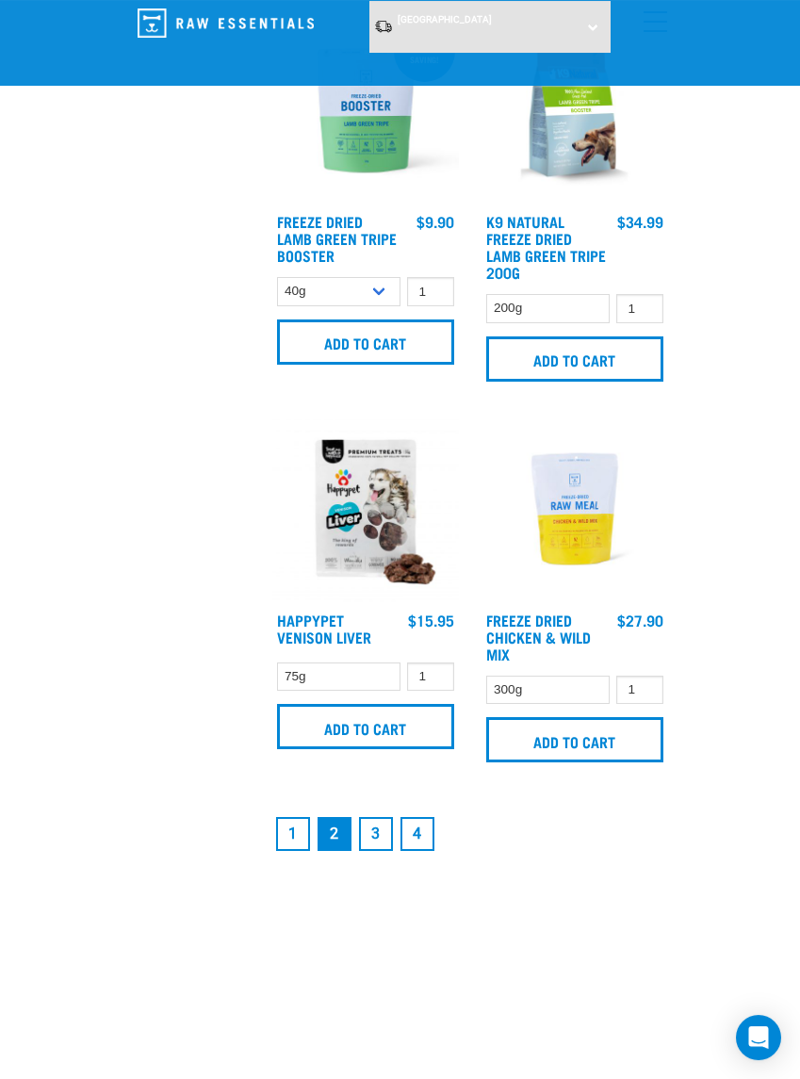
scroll to position [5305, 0]
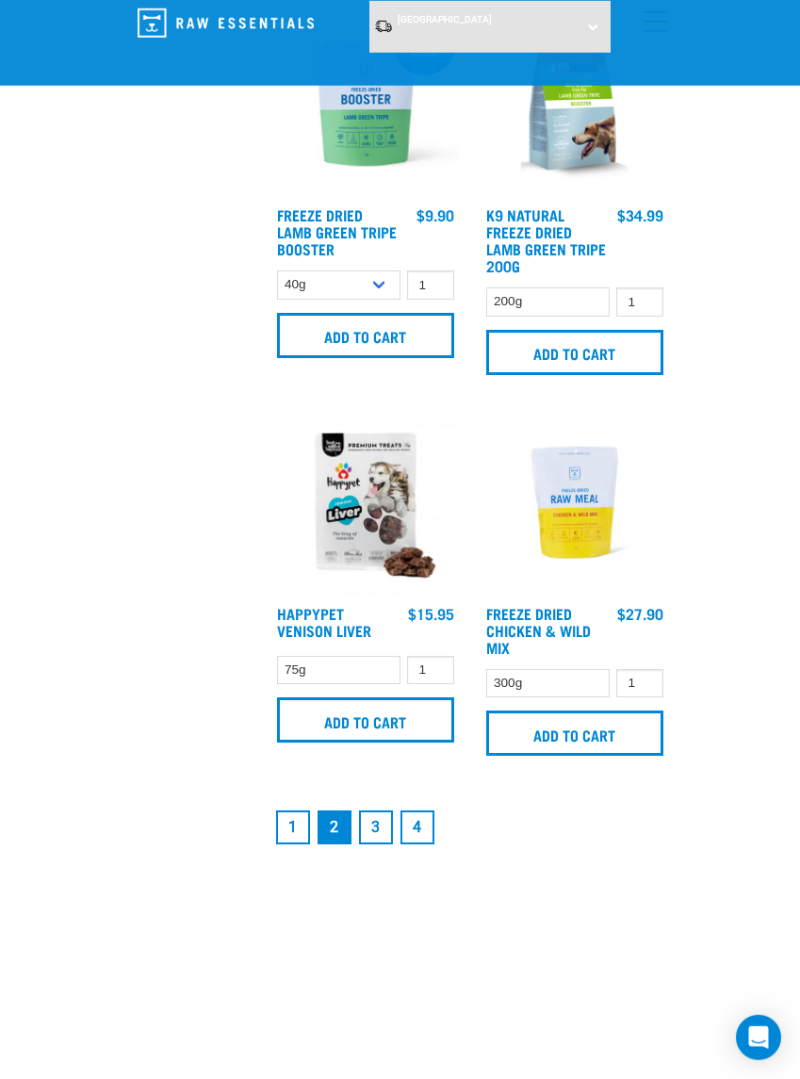
click at [383, 844] on link "3" at bounding box center [376, 827] width 34 height 34
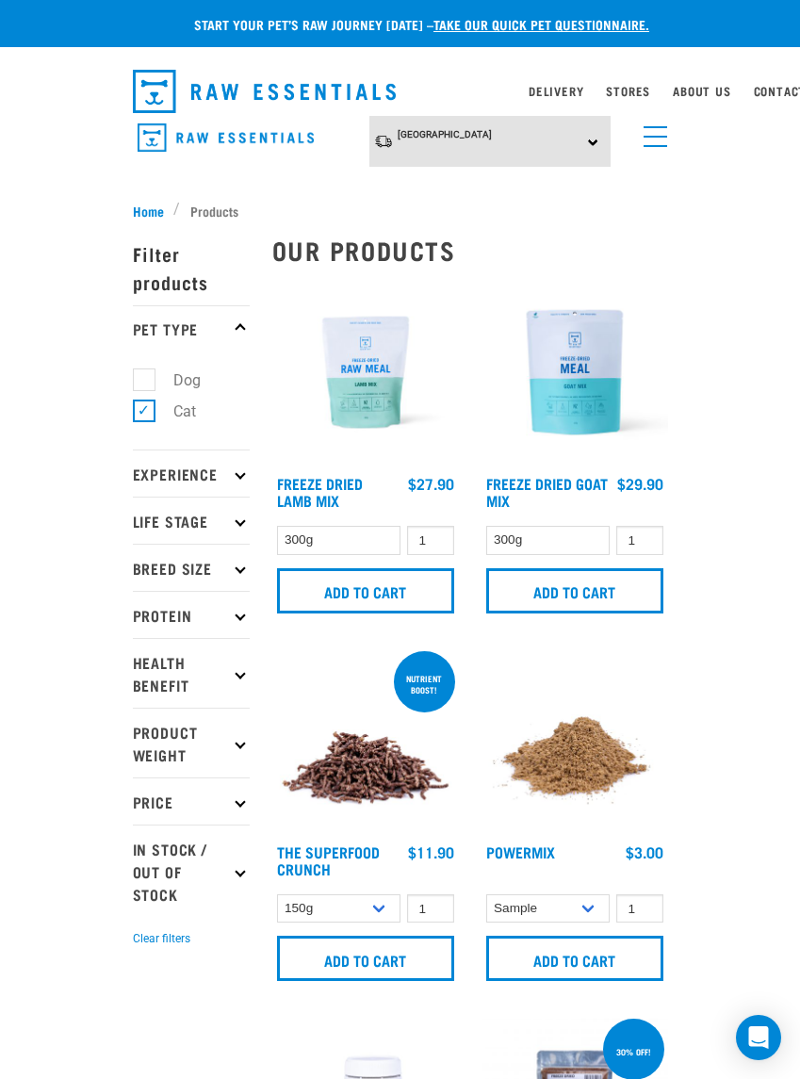
click at [156, 379] on label "Dog" at bounding box center [175, 380] width 65 height 24
click at [145, 379] on input "Dog" at bounding box center [139, 377] width 12 height 12
checkbox input "true"
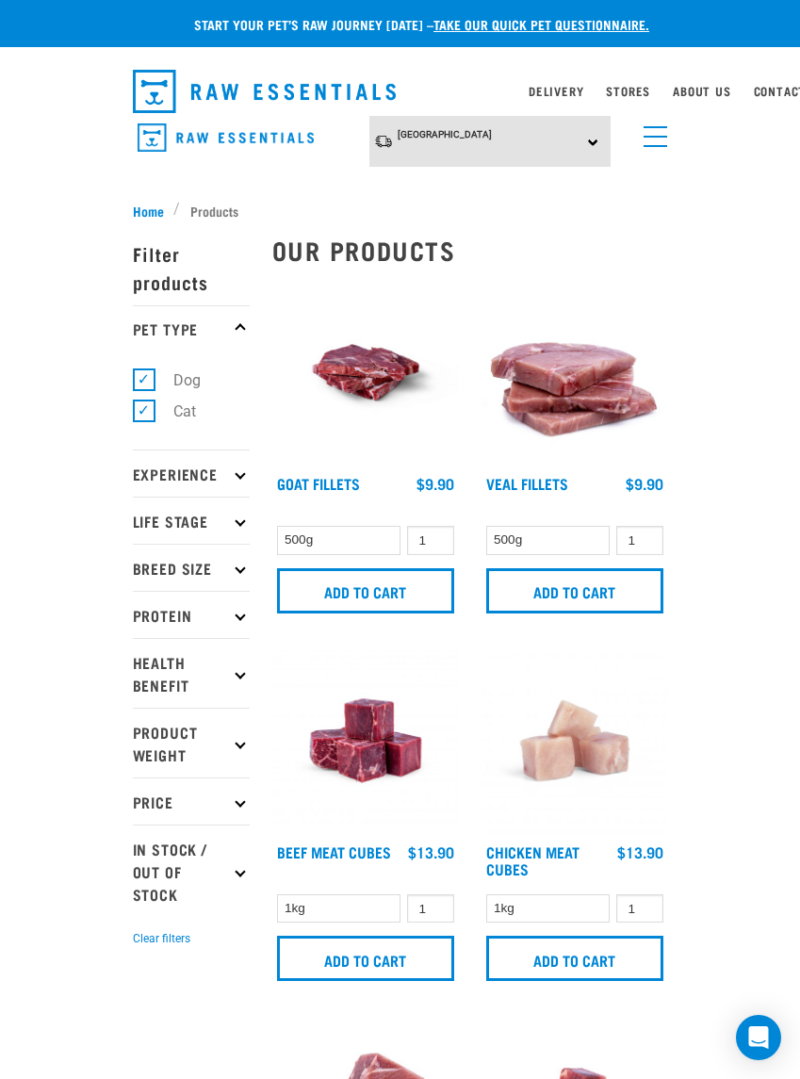
click at [150, 385] on label "Dog" at bounding box center [175, 380] width 65 height 24
click at [145, 384] on input "Dog" at bounding box center [139, 377] width 12 height 12
click at [155, 379] on label "Dog" at bounding box center [175, 380] width 65 height 24
click at [145, 379] on input "Dog" at bounding box center [139, 377] width 12 height 12
checkbox input "true"
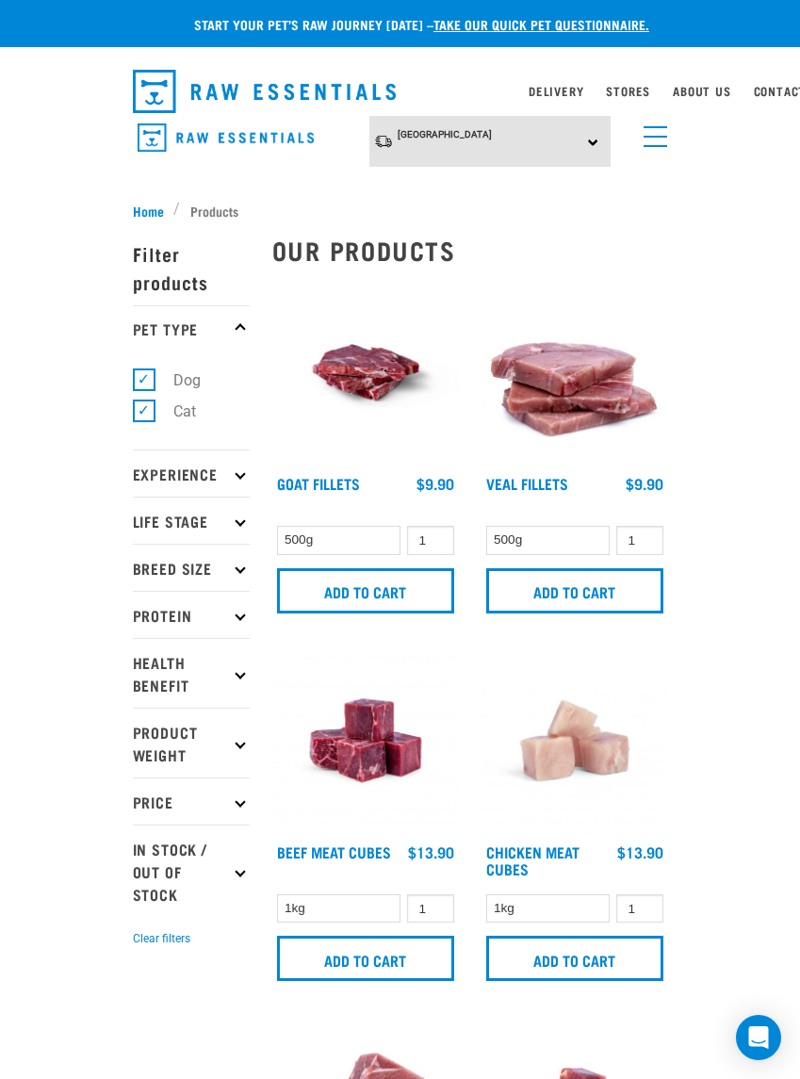
click at [155, 405] on label "Cat" at bounding box center [173, 412] width 60 height 24
click at [145, 405] on input "Cat" at bounding box center [139, 407] width 12 height 12
checkbox input "false"
click at [660, 143] on link "menu" at bounding box center [651, 132] width 34 height 34
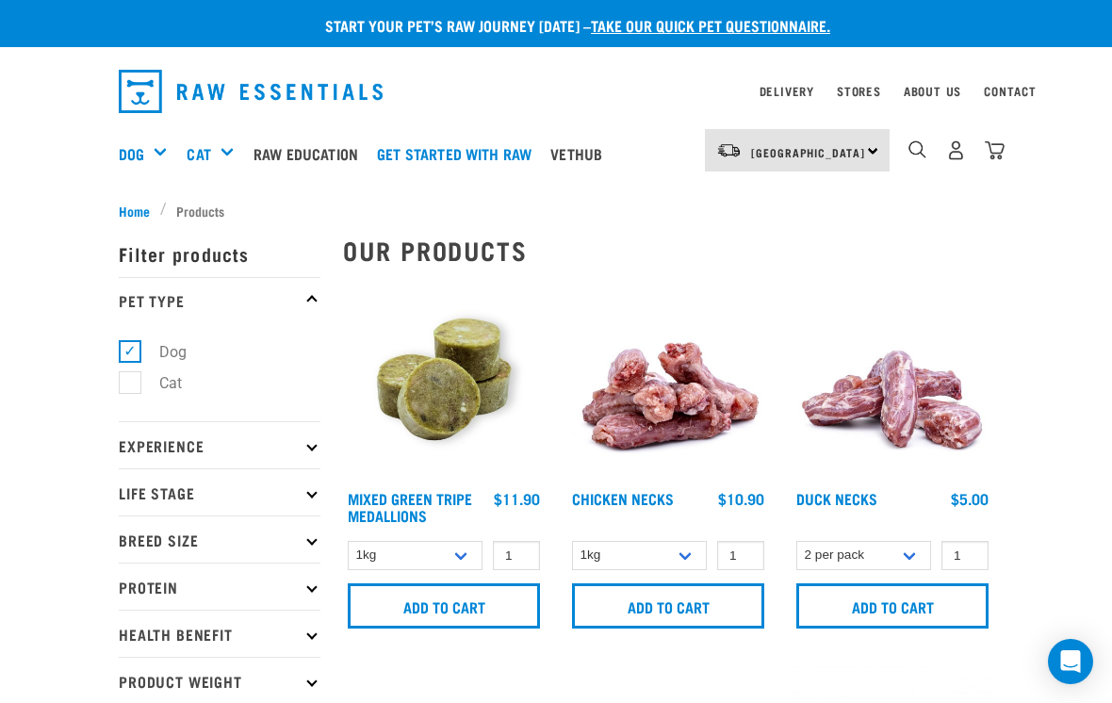
click at [799, 152] on img "dropdown navigation" at bounding box center [995, 150] width 20 height 20
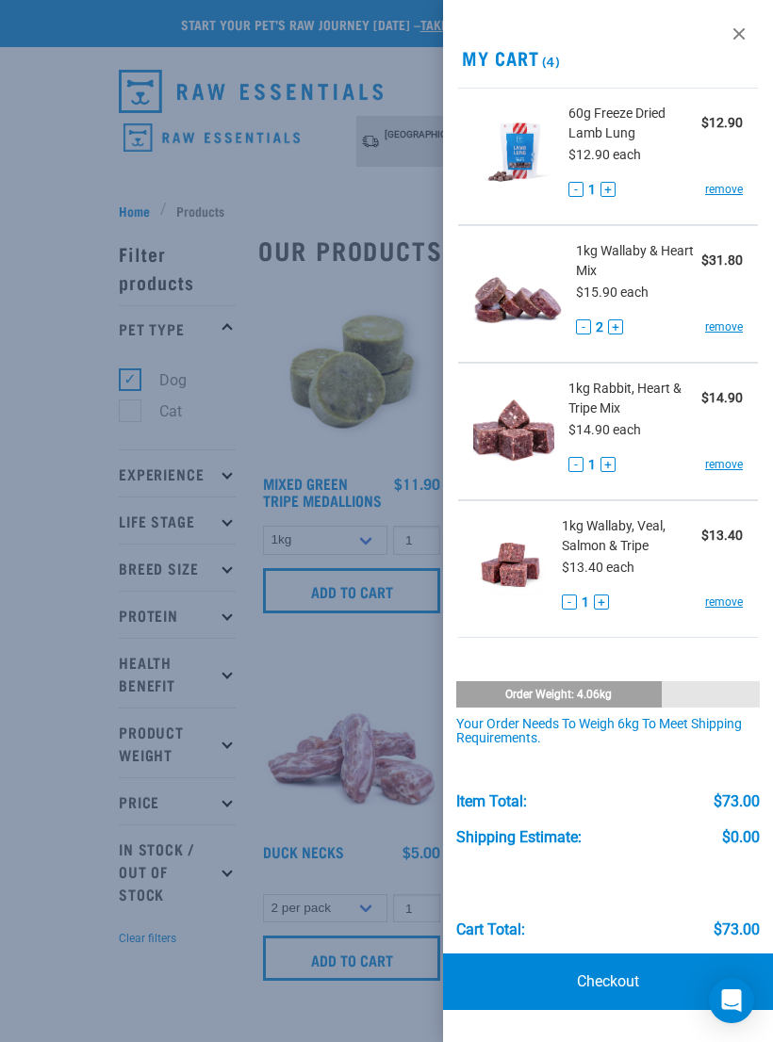
click at [605, 606] on button "+" at bounding box center [601, 602] width 15 height 15
click at [614, 461] on button "+" at bounding box center [607, 464] width 15 height 15
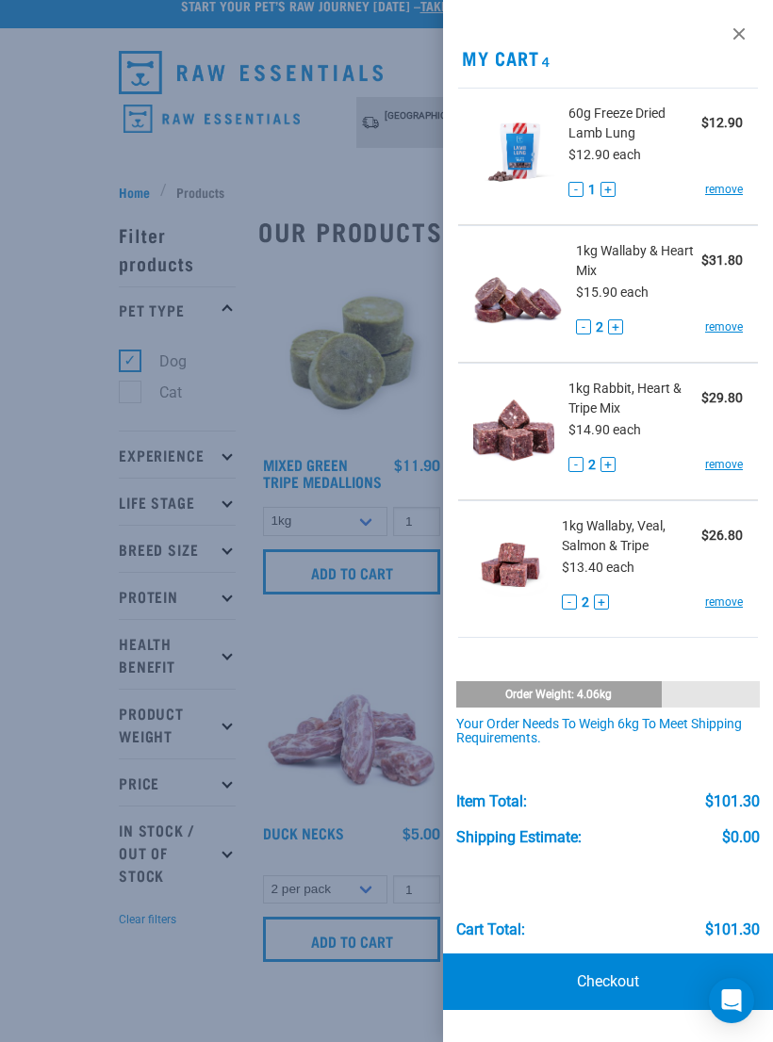
click at [743, 41] on link at bounding box center [739, 34] width 30 height 30
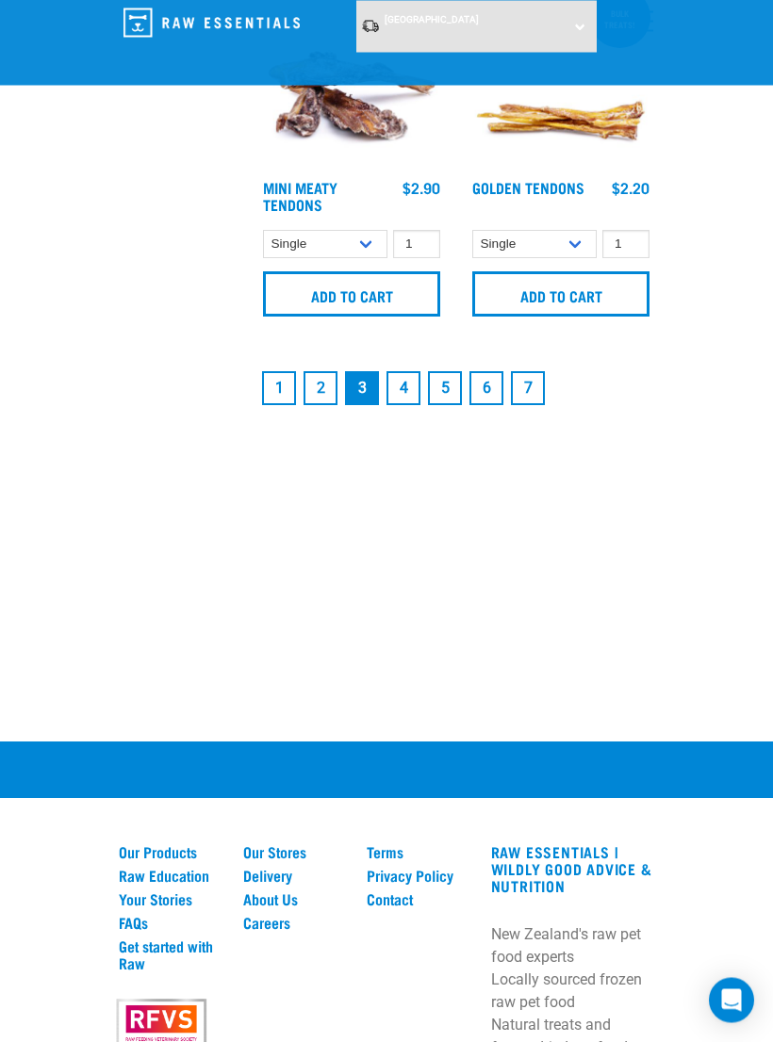
scroll to position [5935, 0]
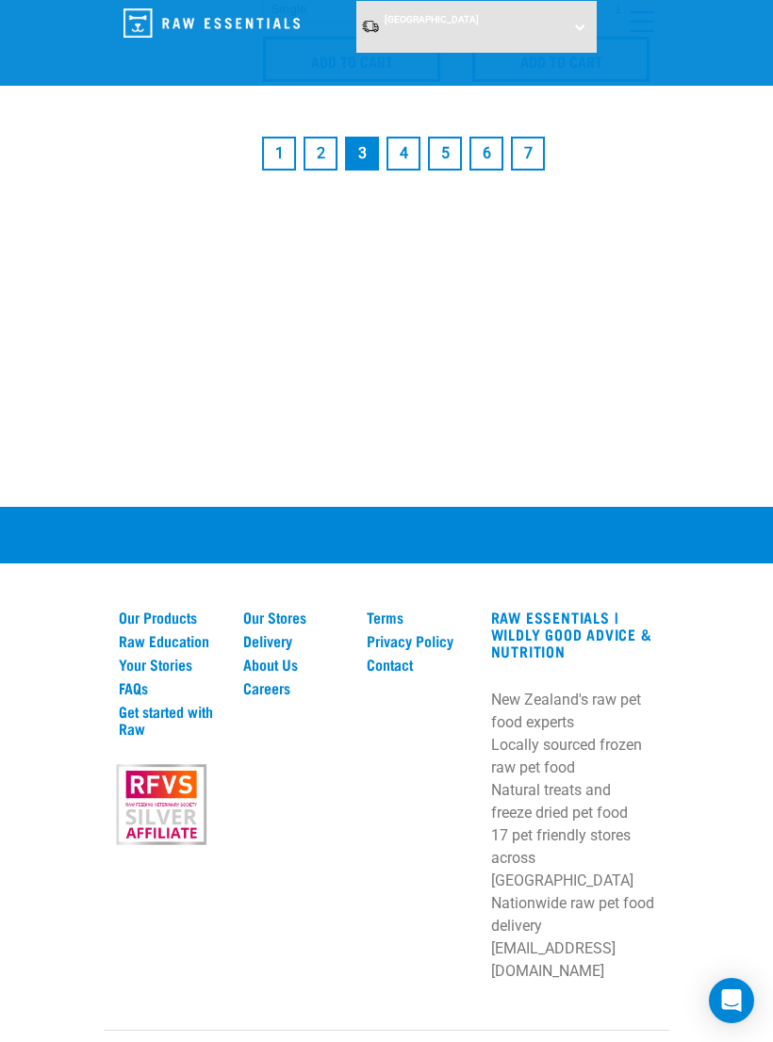
click at [283, 170] on link "1" at bounding box center [279, 154] width 34 height 34
click at [281, 145] on link "1" at bounding box center [279, 154] width 34 height 34
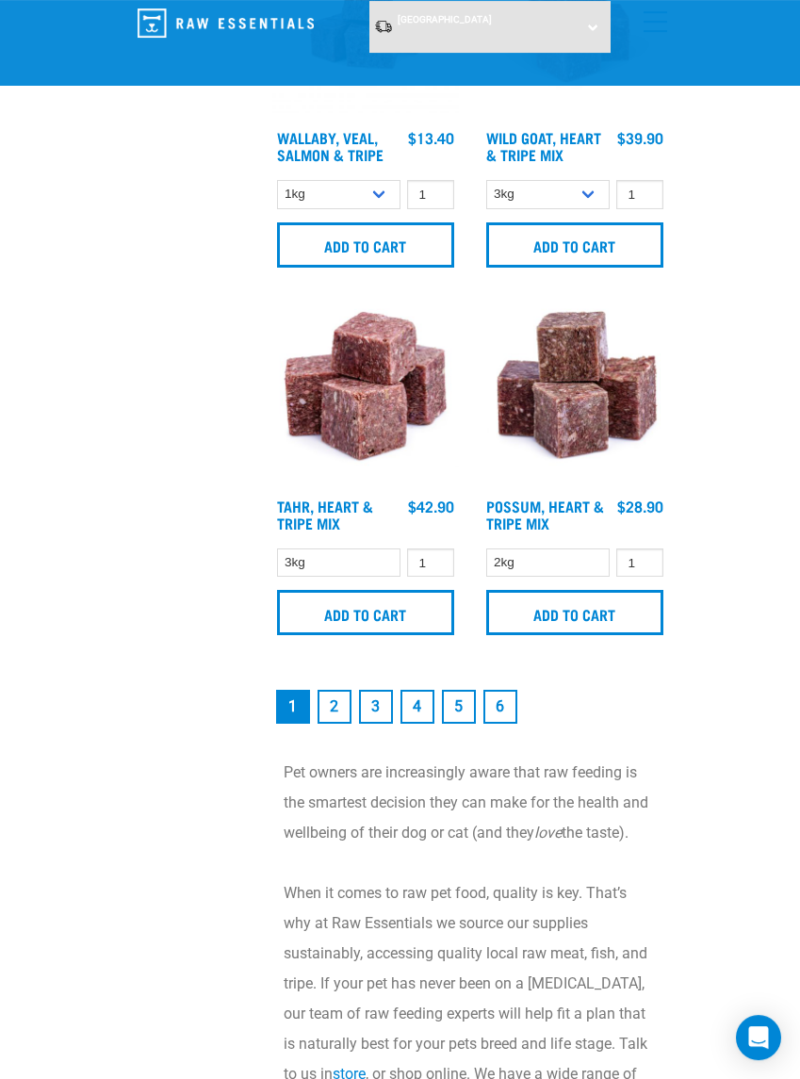
scroll to position [5396, 0]
click at [330, 721] on link "2" at bounding box center [335, 707] width 34 height 34
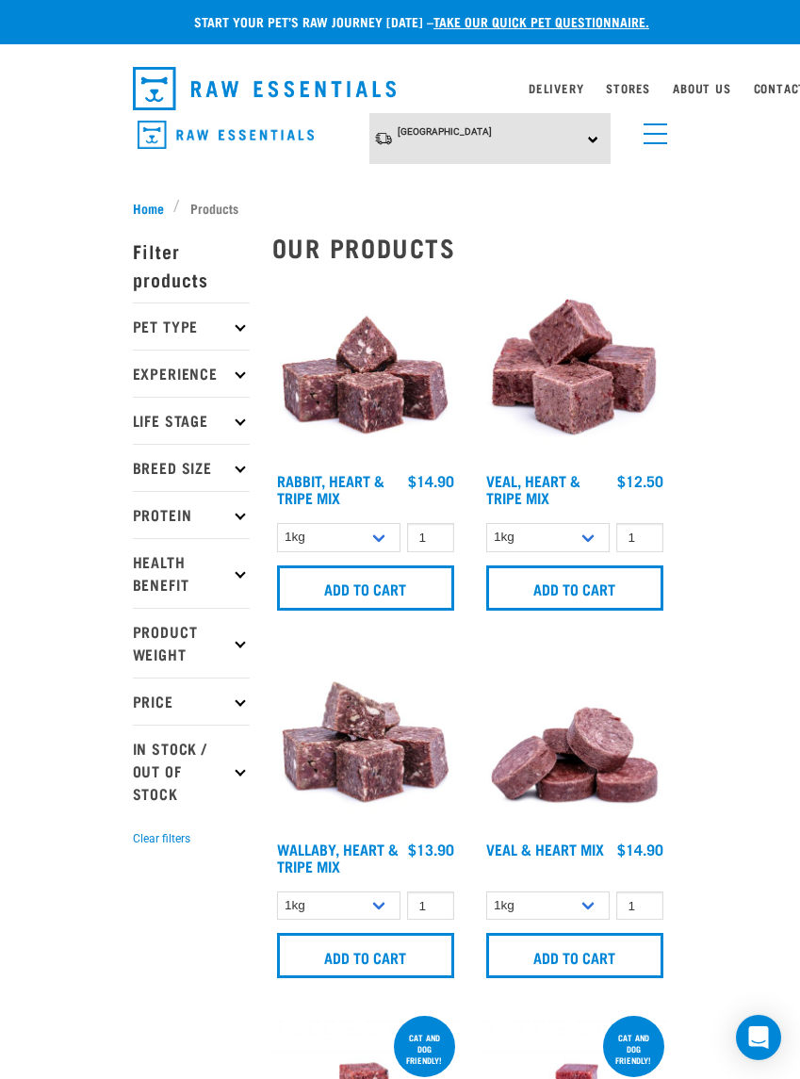
click at [565, 957] on input "Add to cart" at bounding box center [574, 955] width 177 height 45
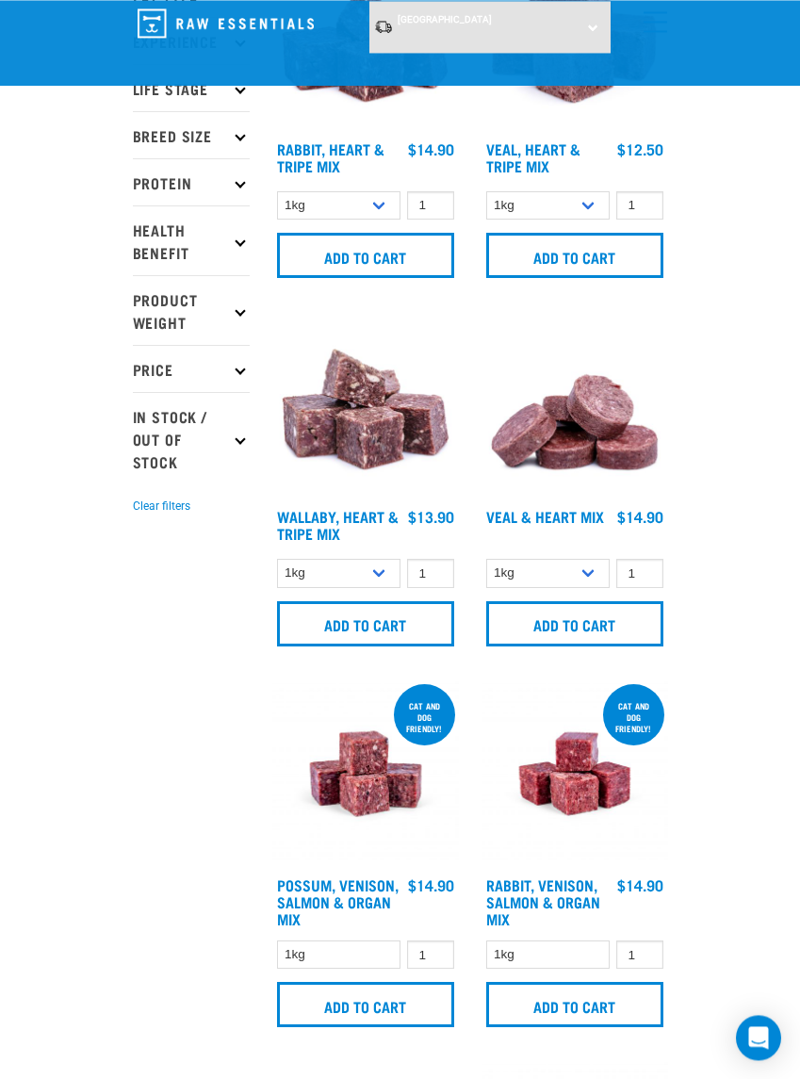
scroll to position [191, 0]
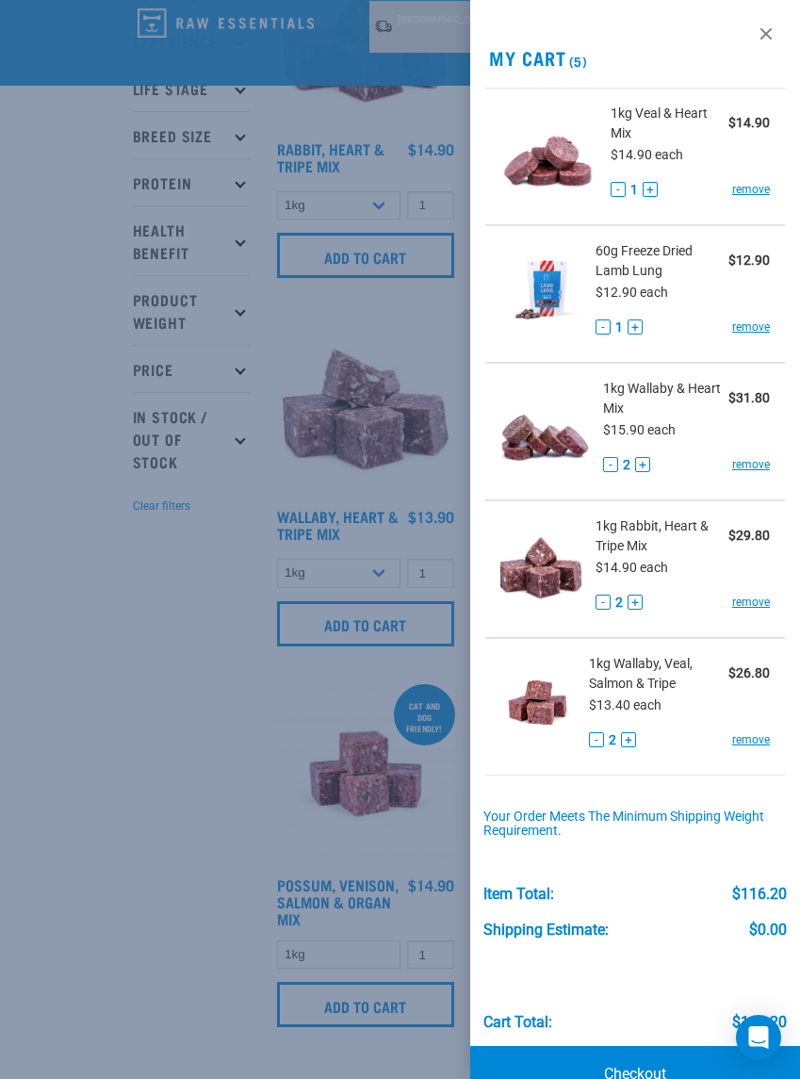
click at [655, 185] on button "+" at bounding box center [650, 189] width 15 height 15
click at [633, 1073] on link "Checkout" at bounding box center [635, 1074] width 330 height 57
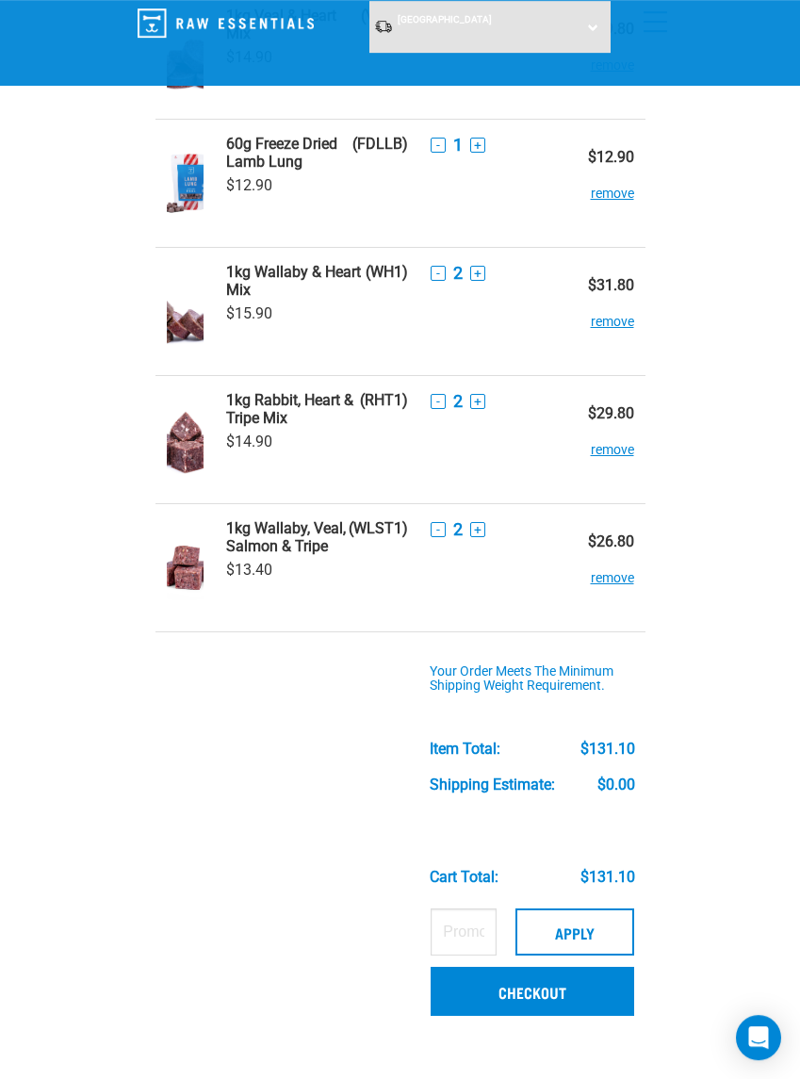
scroll to position [177, 0]
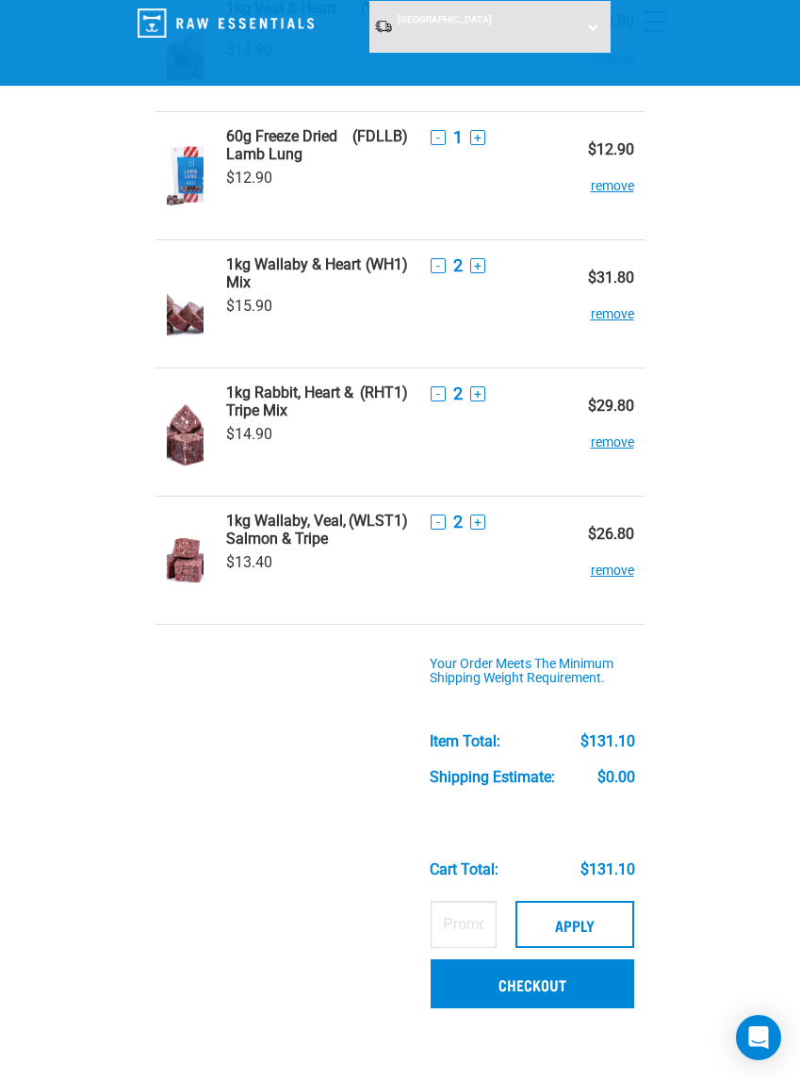
click at [537, 974] on link "Checkout" at bounding box center [532, 983] width 203 height 49
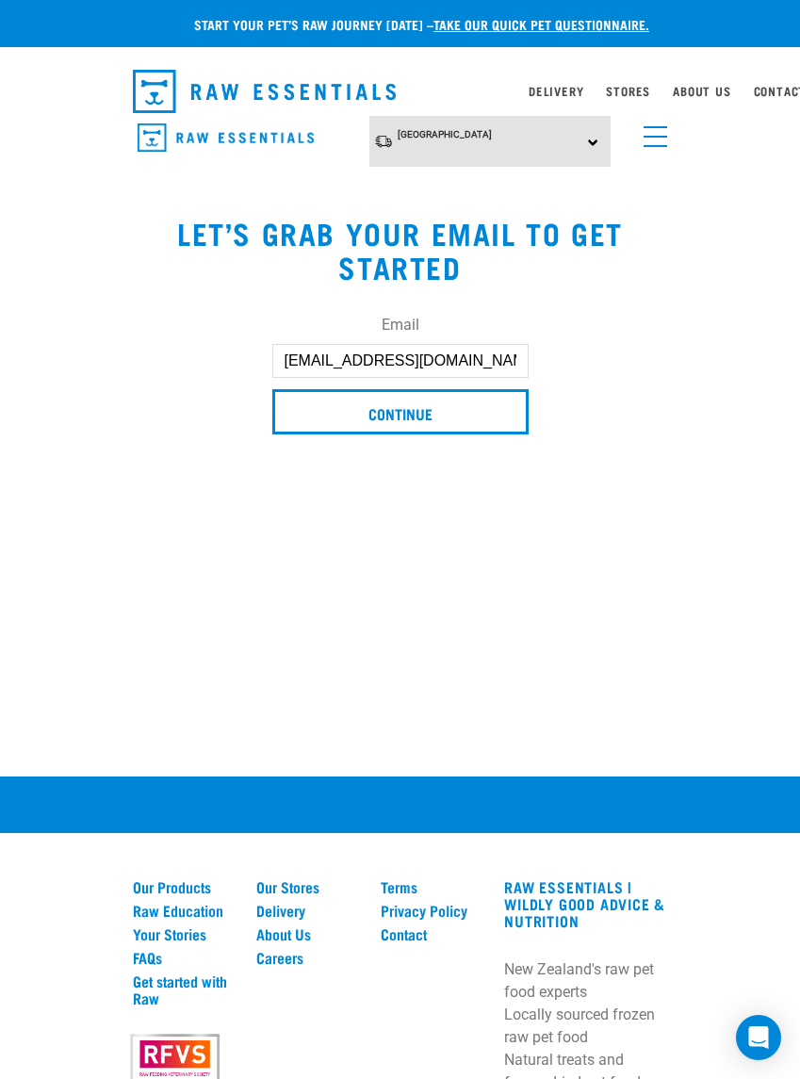
click at [398, 415] on input "Continue" at bounding box center [400, 411] width 256 height 45
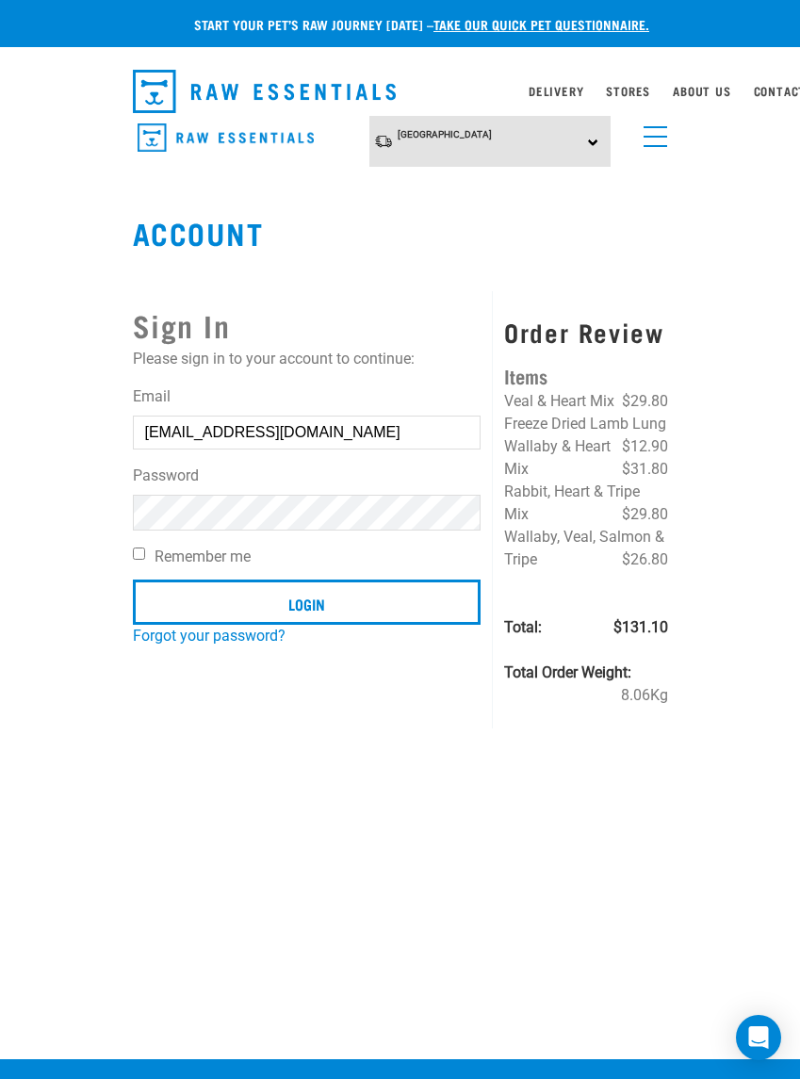
click at [306, 603] on input "Login" at bounding box center [307, 602] width 349 height 45
click at [148, 549] on label "Remember me" at bounding box center [307, 557] width 349 height 23
click at [145, 549] on input "Remember me" at bounding box center [139, 554] width 12 height 12
click at [143, 554] on input "Remember me" at bounding box center [139, 554] width 12 height 12
click at [142, 555] on input "Remember me" at bounding box center [139, 554] width 12 height 12
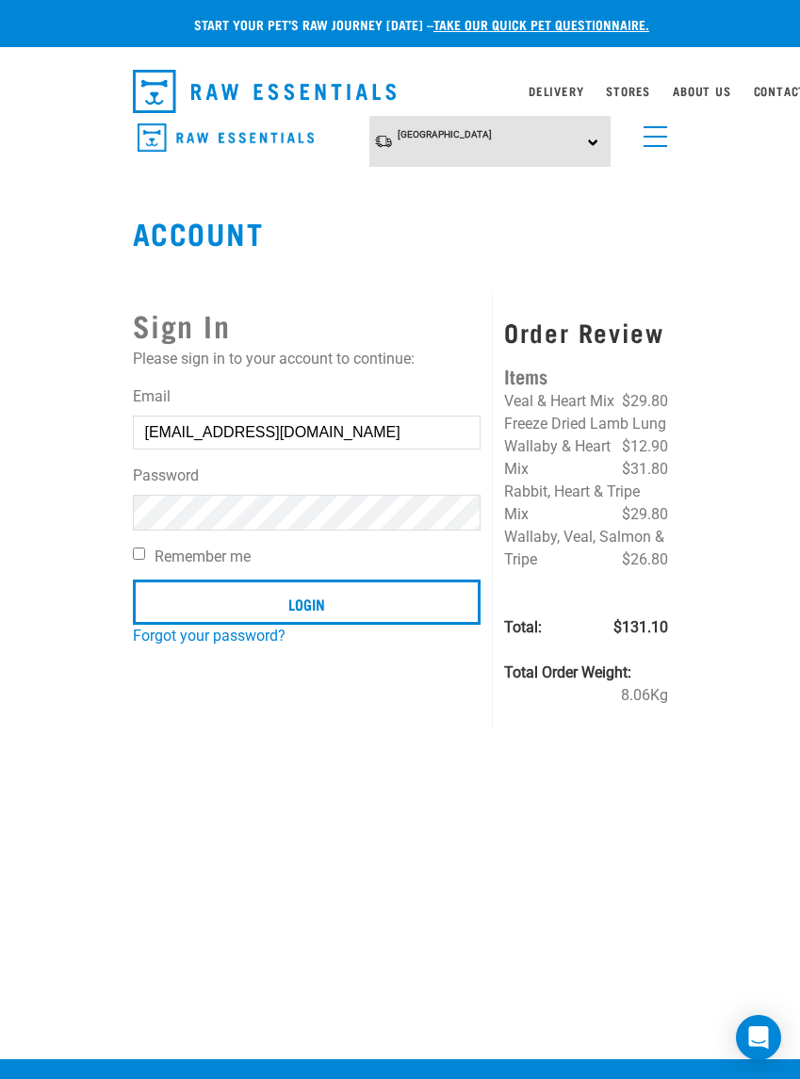
checkbox input "true"
click at [309, 606] on input "Login" at bounding box center [307, 602] width 349 height 45
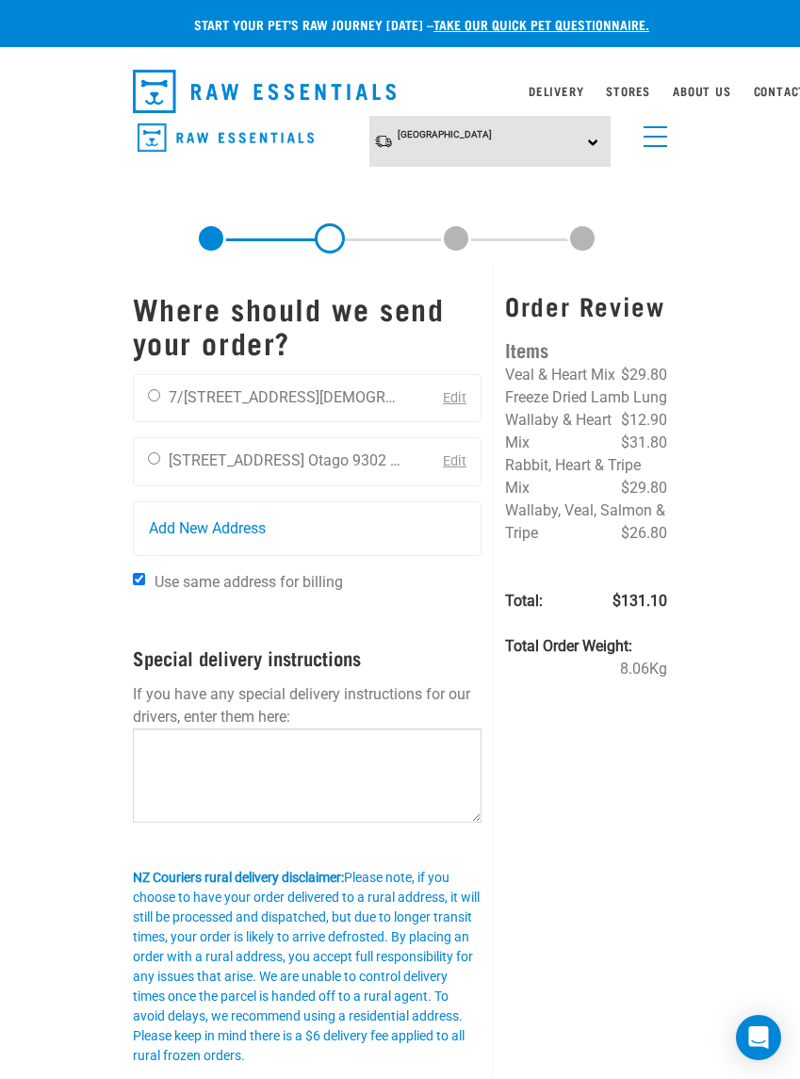
click at [160, 390] on input "radio" at bounding box center [154, 395] width 12 height 12
radio input "true"
click at [172, 745] on textarea at bounding box center [308, 775] width 350 height 94
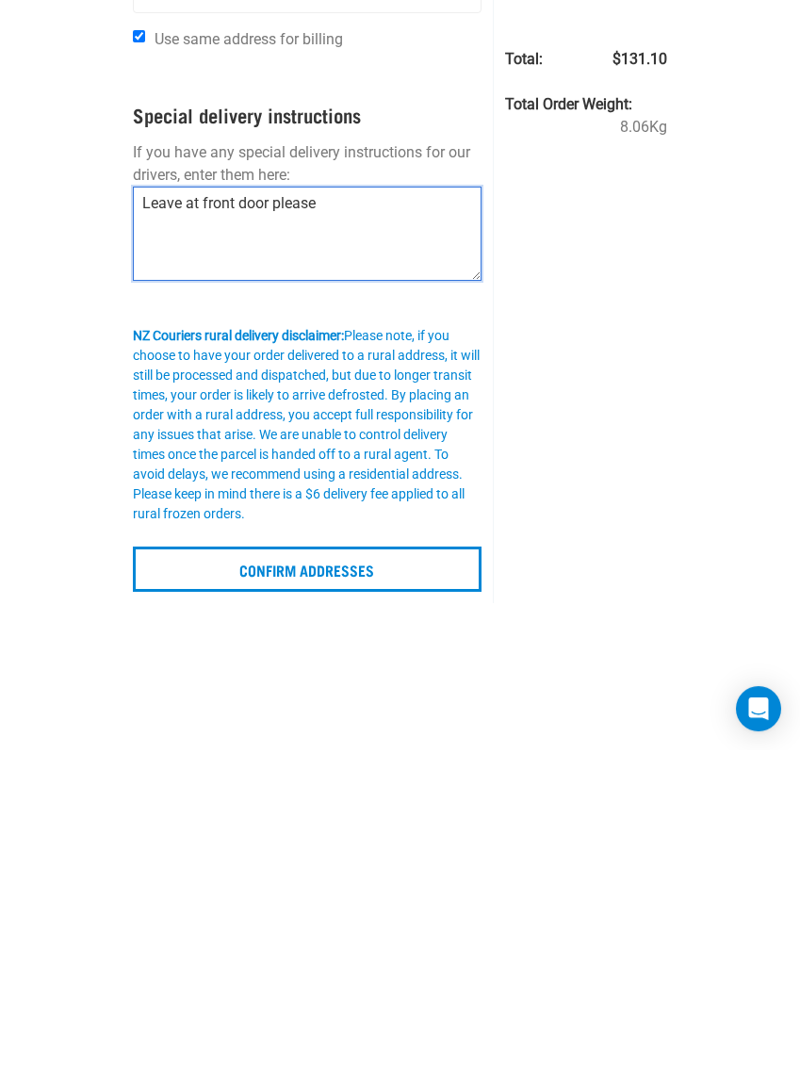
type textarea "Leave at front door please"
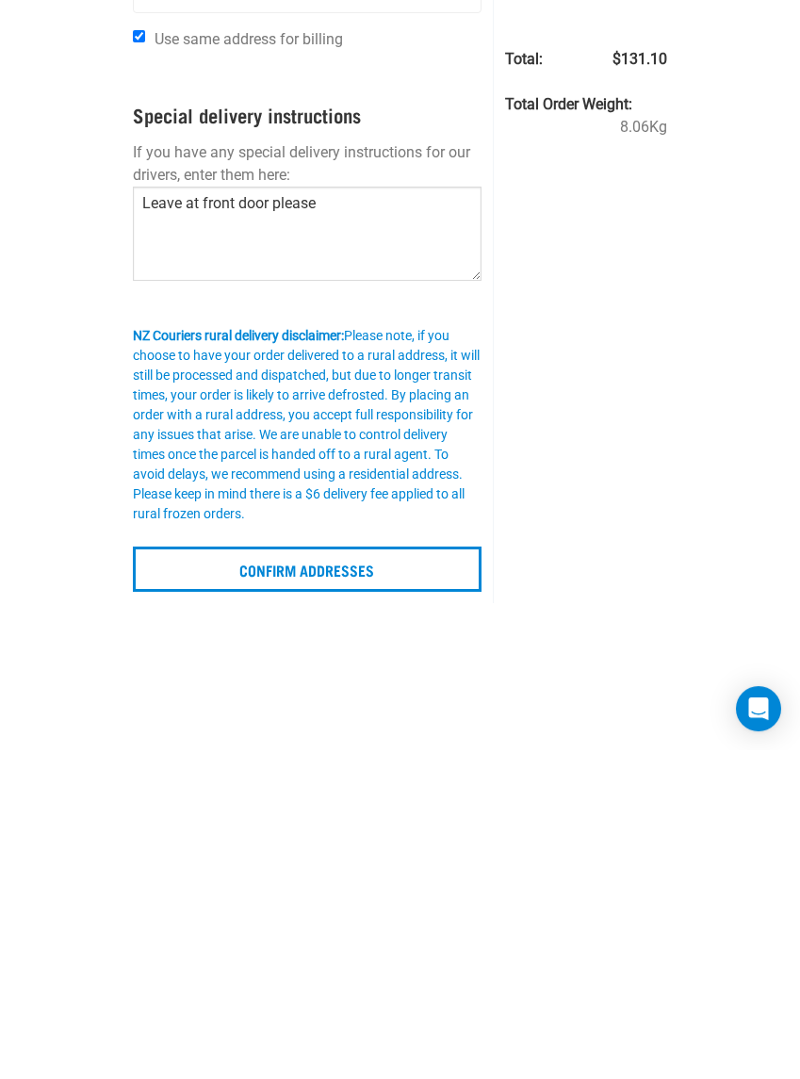
click at [293, 875] on input "Confirm addresses" at bounding box center [308, 897] width 350 height 45
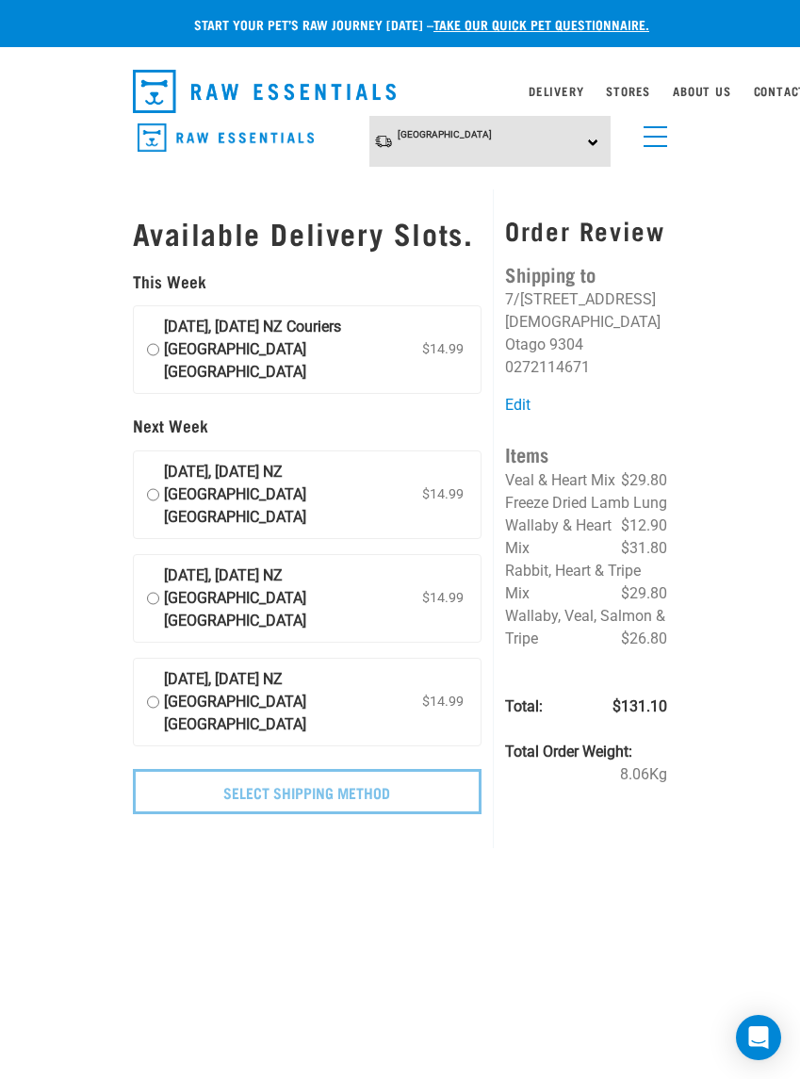
click at [158, 352] on input "[DATE], [DATE] NZ Couriers [GEOGRAPHIC_DATA] [GEOGRAPHIC_DATA] $14.99" at bounding box center [153, 350] width 12 height 68
radio input "true"
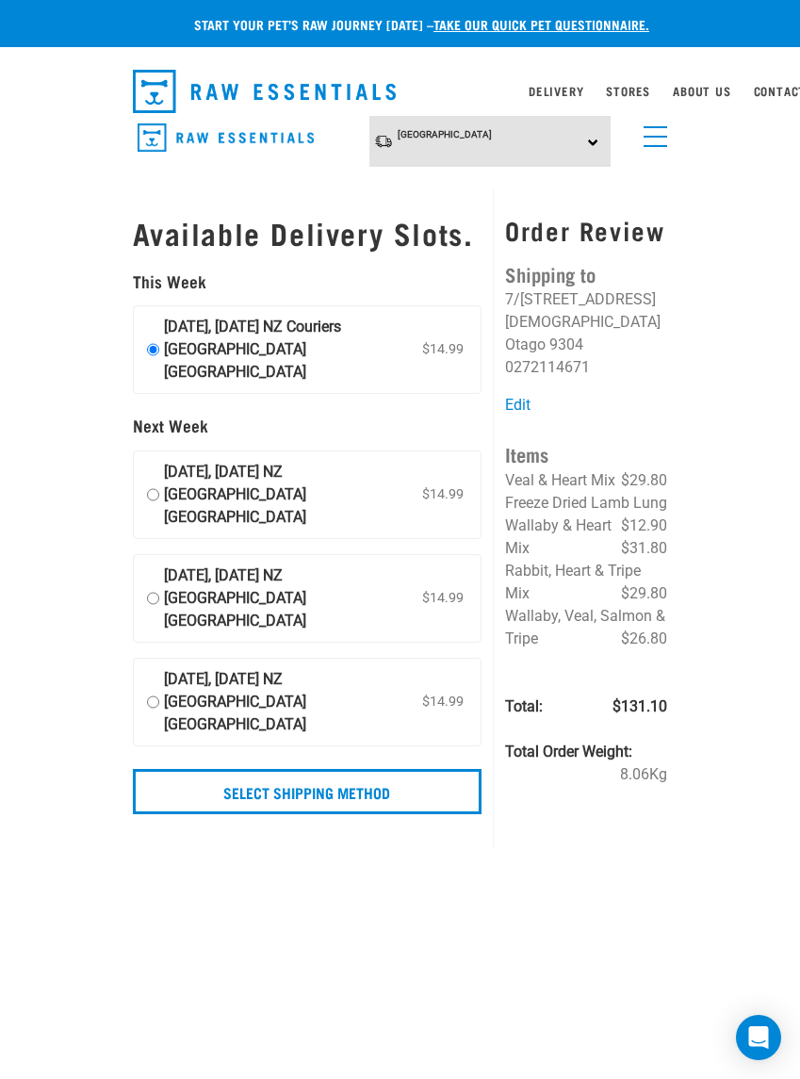
click at [294, 769] on input "Select Shipping Method" at bounding box center [308, 791] width 350 height 45
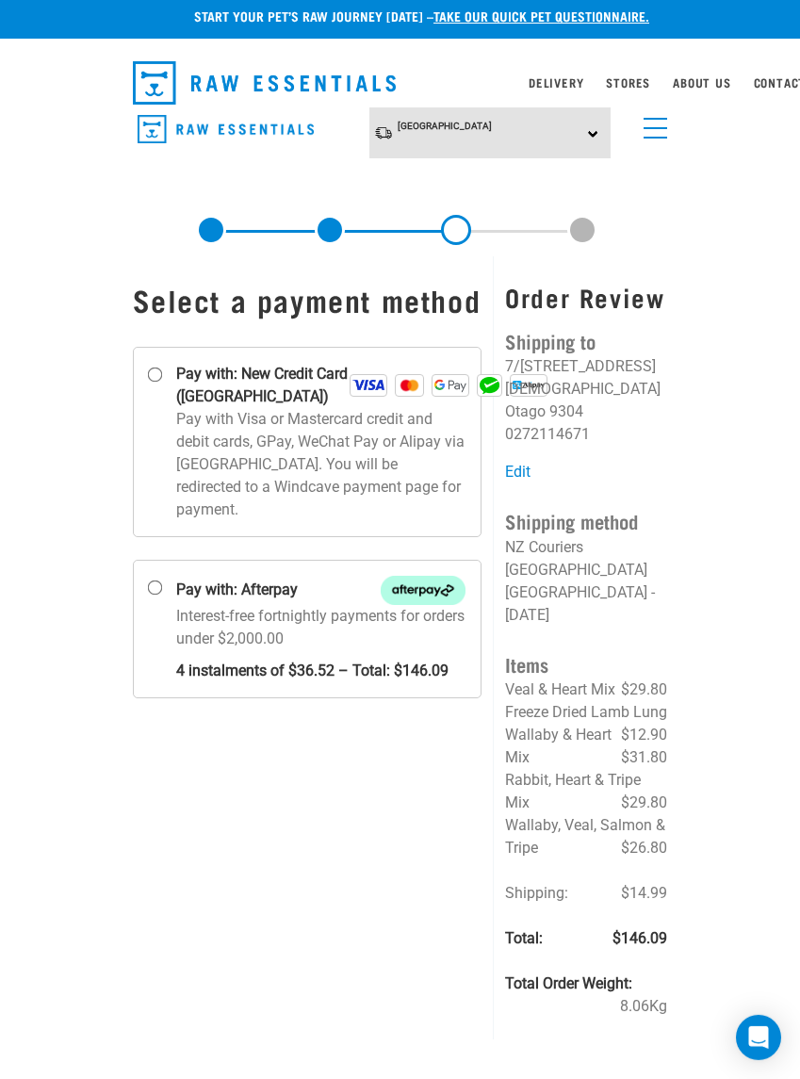
scroll to position [6, 0]
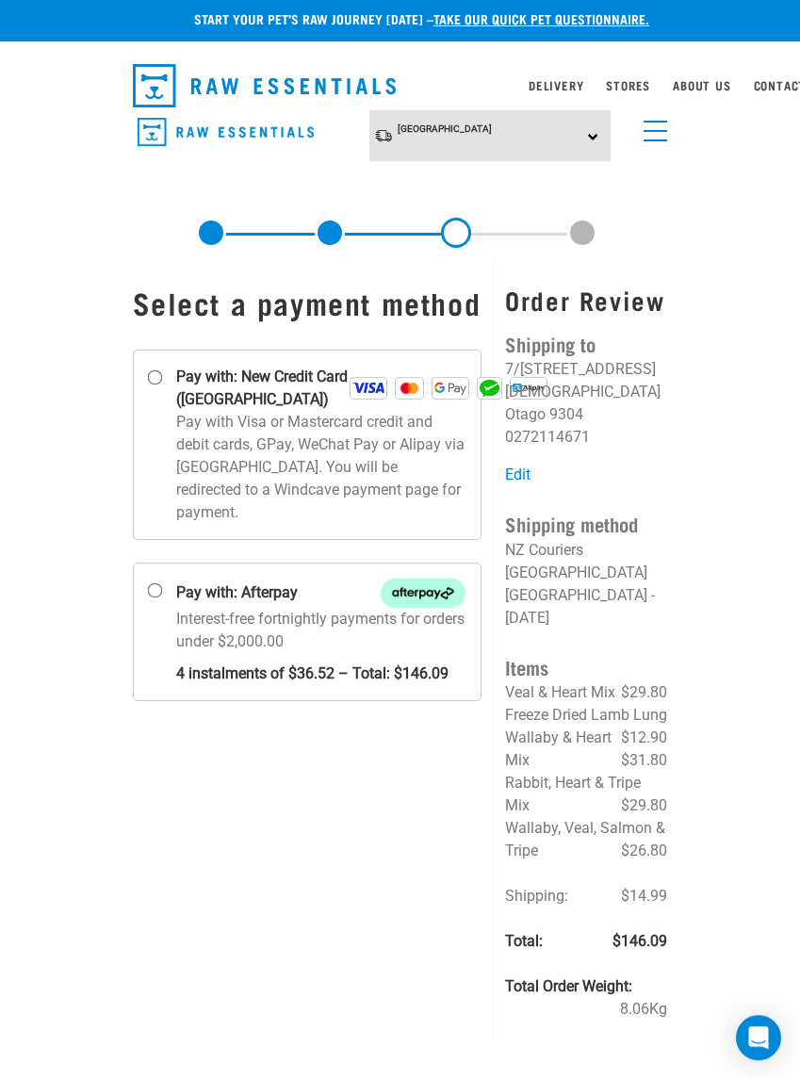
click at [162, 385] on input "Pay with: New Credit Card ([GEOGRAPHIC_DATA])" at bounding box center [154, 377] width 15 height 15
radio input "true"
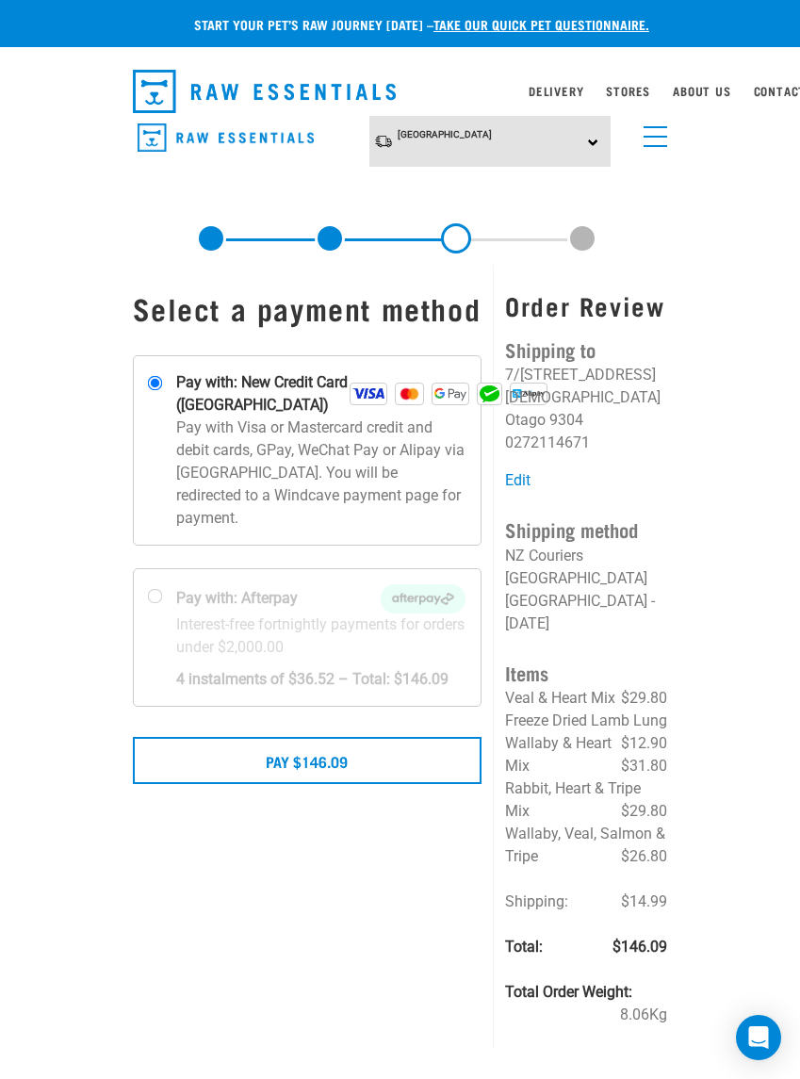
click at [309, 784] on button "Pay $146.09" at bounding box center [308, 760] width 350 height 47
